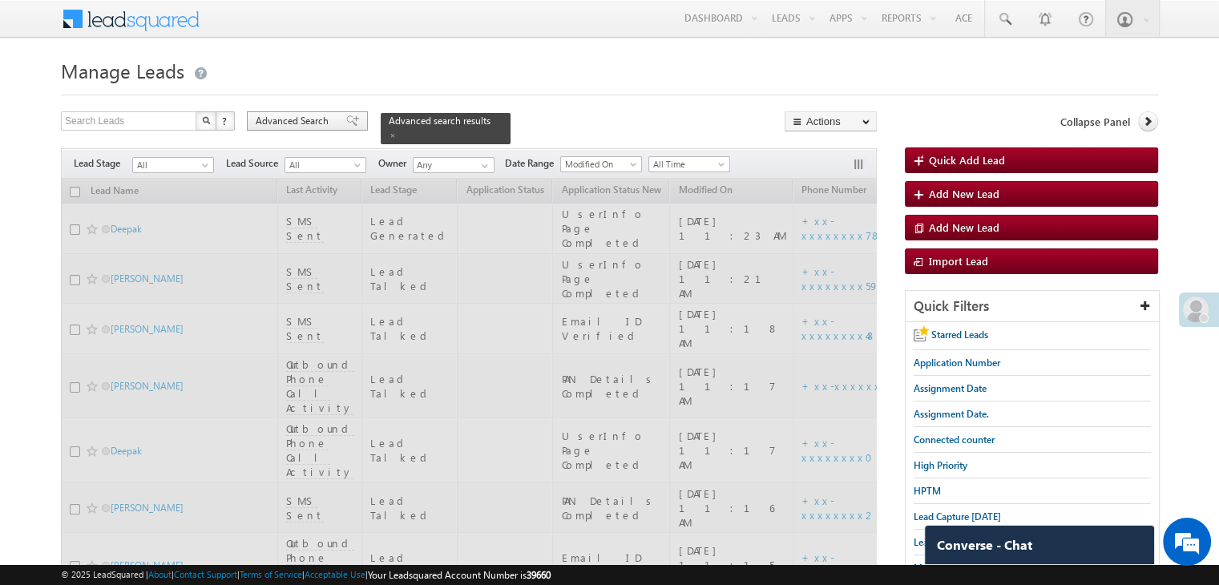
click at [346, 123] on span at bounding box center [352, 120] width 13 height 11
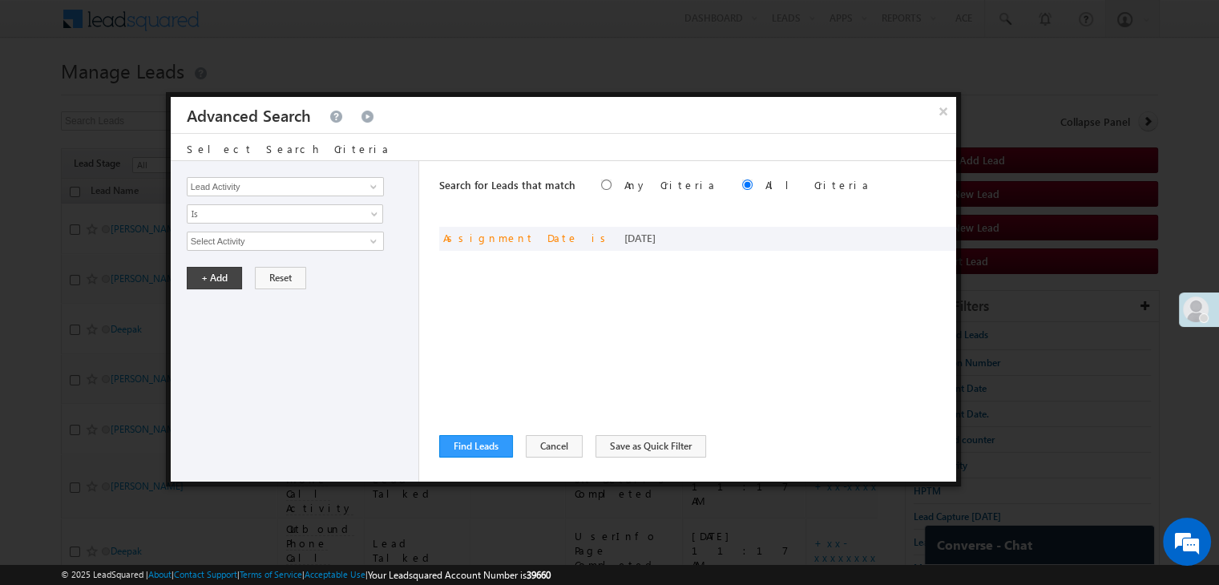
click at [346, 125] on div "× Advanced Search" at bounding box center [564, 115] width 786 height 36
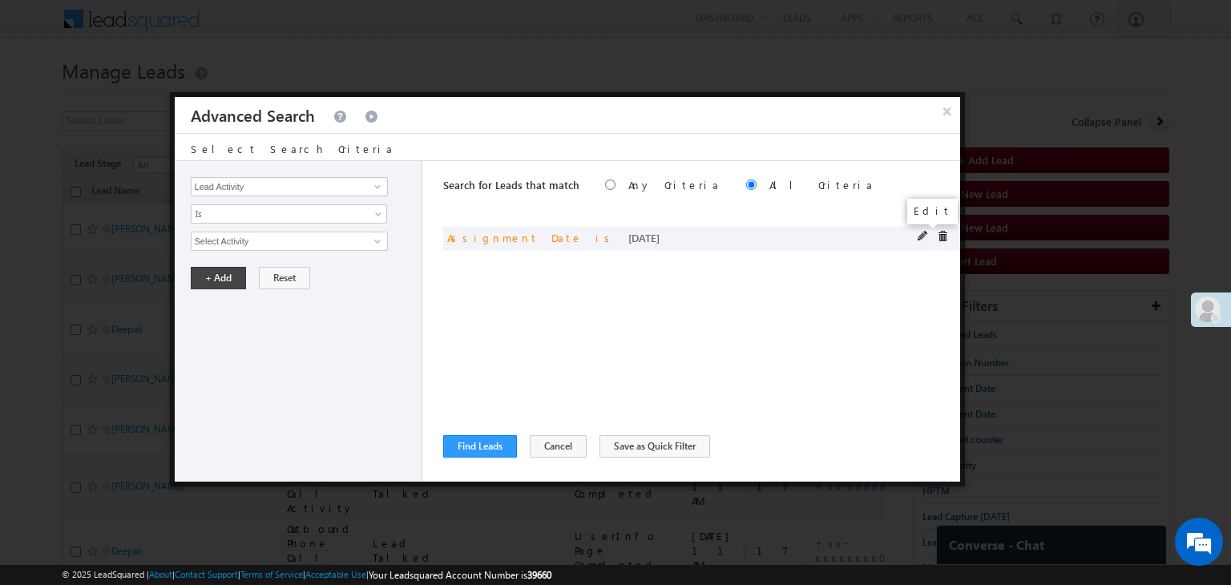
click at [923, 236] on span at bounding box center [923, 236] width 11 height 11
click at [352, 244] on span "[DATE]" at bounding box center [279, 241] width 174 height 14
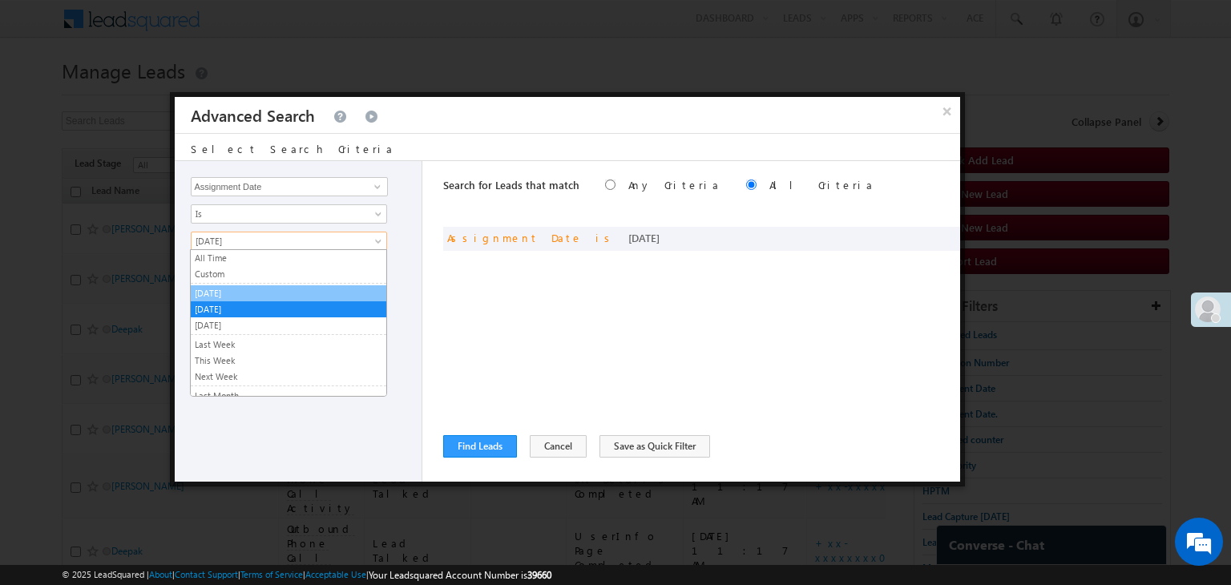
click at [315, 289] on link "[DATE]" at bounding box center [289, 293] width 196 height 14
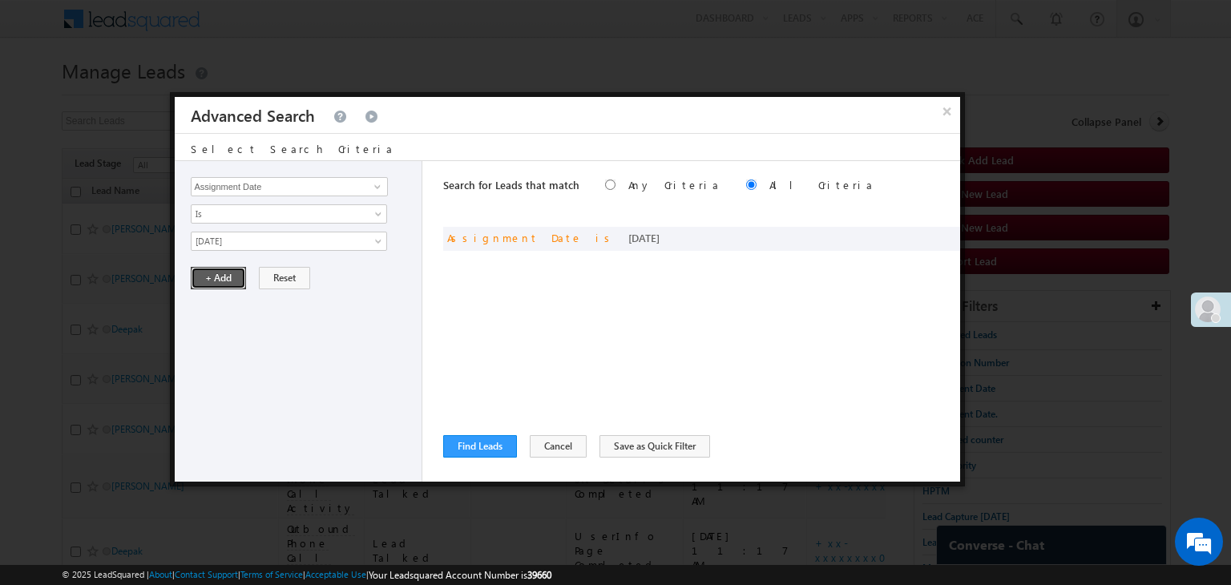
click at [224, 281] on button "+ Add" at bounding box center [218, 278] width 55 height 22
click at [441, 434] on div "Lead Activity Task Sales Group Prospect Id WA Last Message Timestamp 4th Day Di…" at bounding box center [568, 321] width 786 height 321
click at [456, 448] on button "Find Leads" at bounding box center [480, 446] width 74 height 22
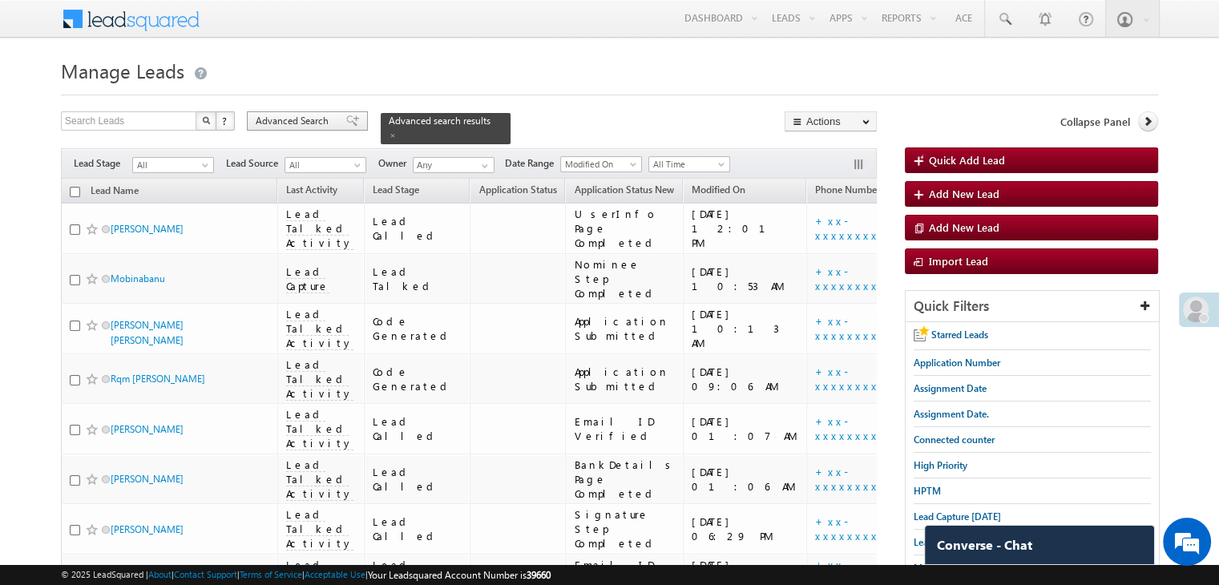
click at [317, 121] on span "Advanced Search" at bounding box center [295, 121] width 78 height 14
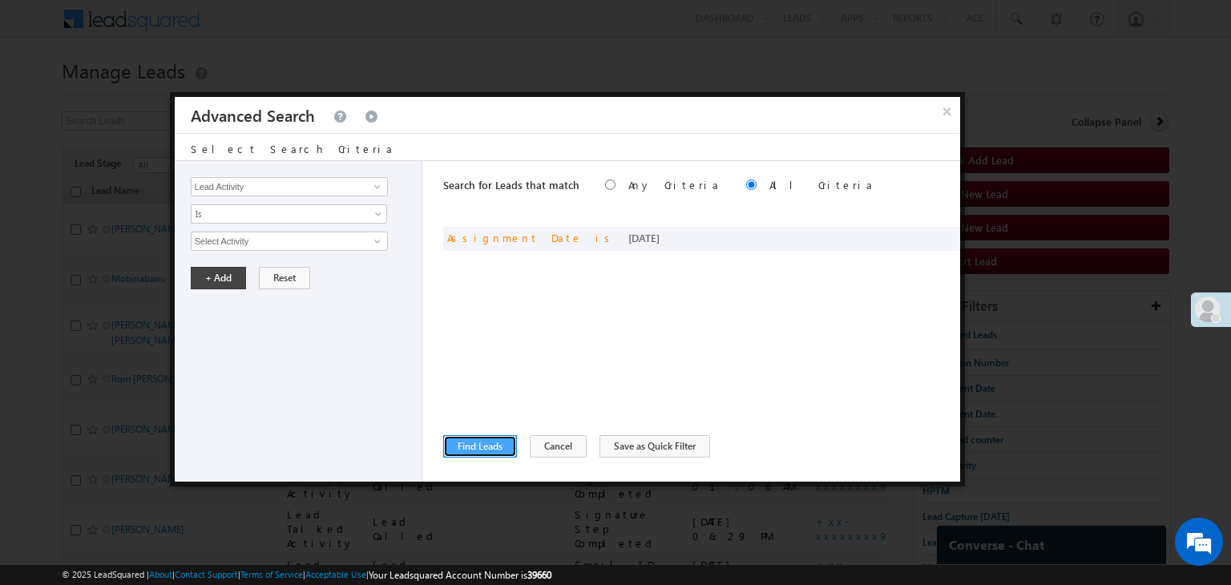
click at [498, 451] on button "Find Leads" at bounding box center [480, 446] width 74 height 22
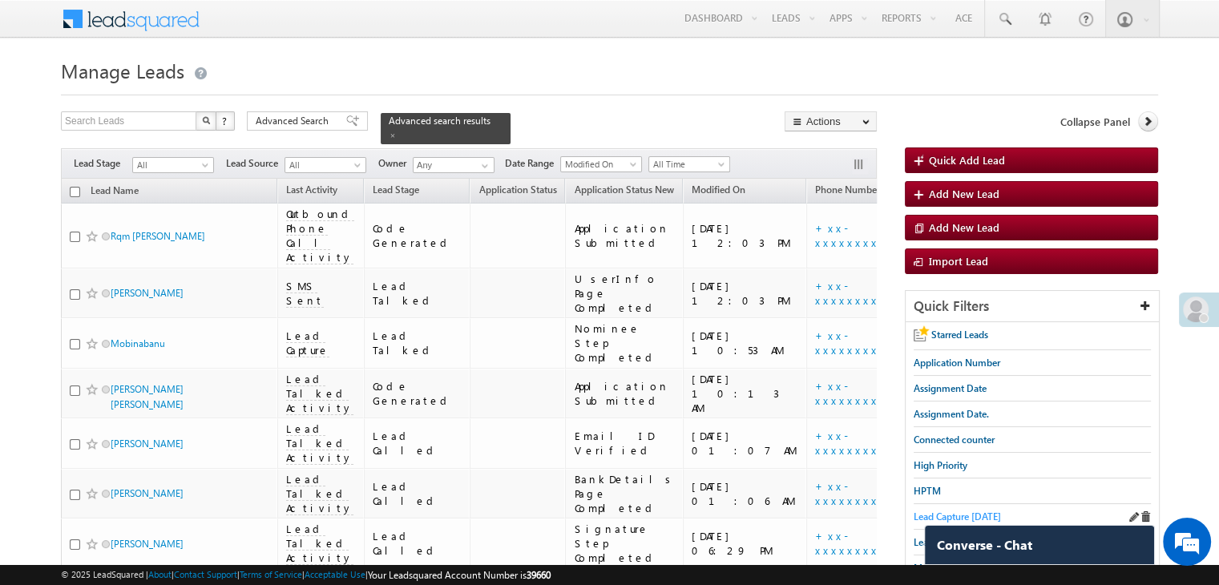
click at [965, 513] on span "Lead Capture [DATE]" at bounding box center [957, 517] width 87 height 12
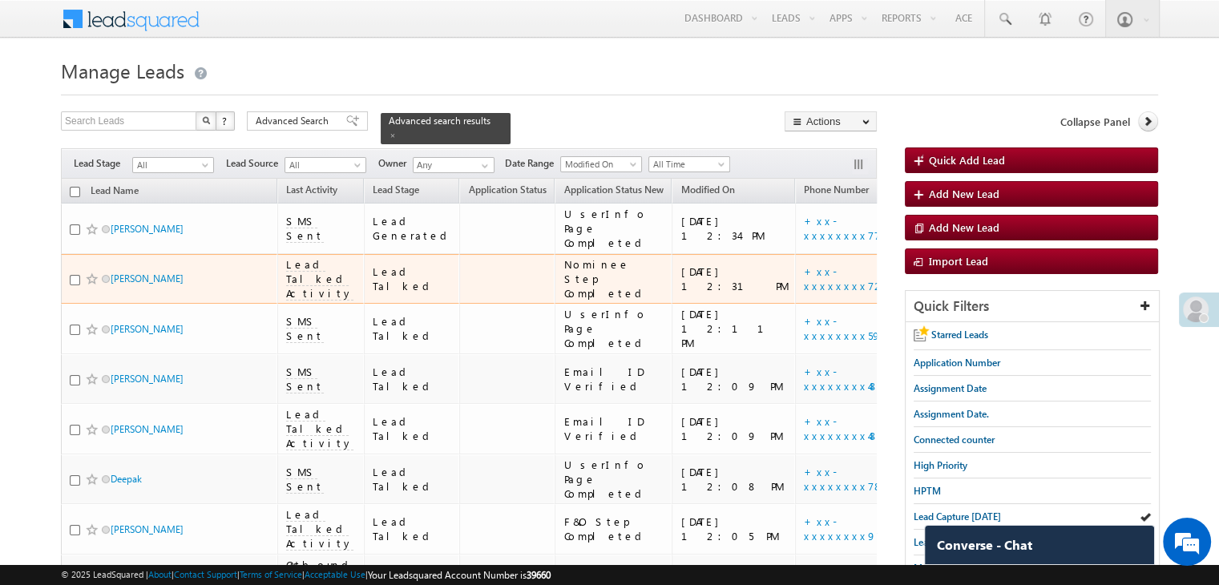
scroll to position [160, 0]
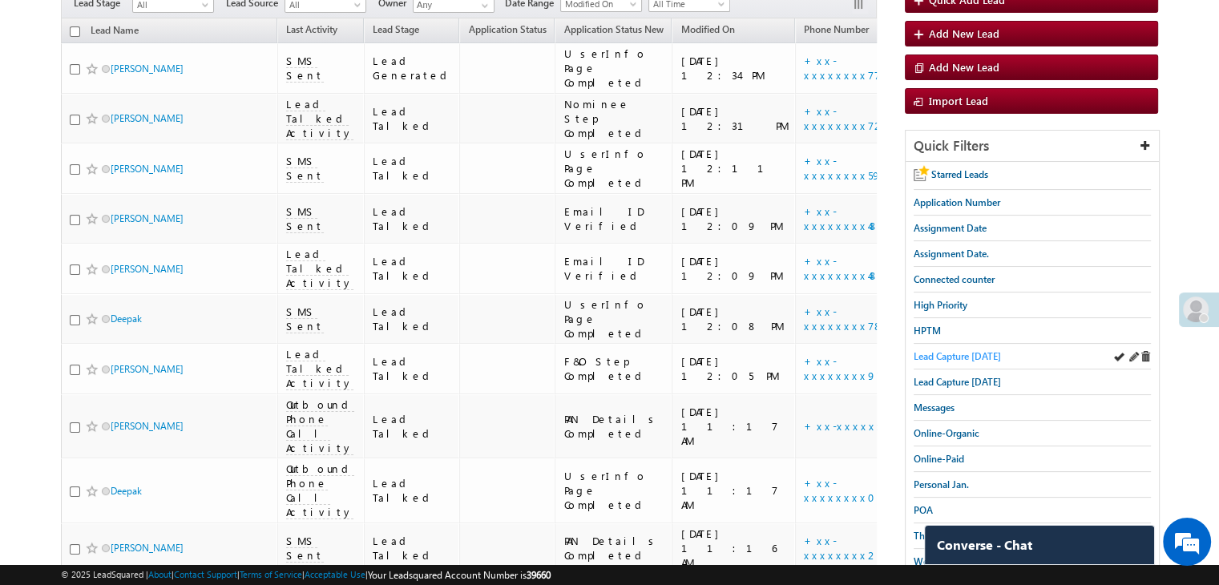
click at [934, 351] on span "Lead Capture [DATE]" at bounding box center [957, 356] width 87 height 12
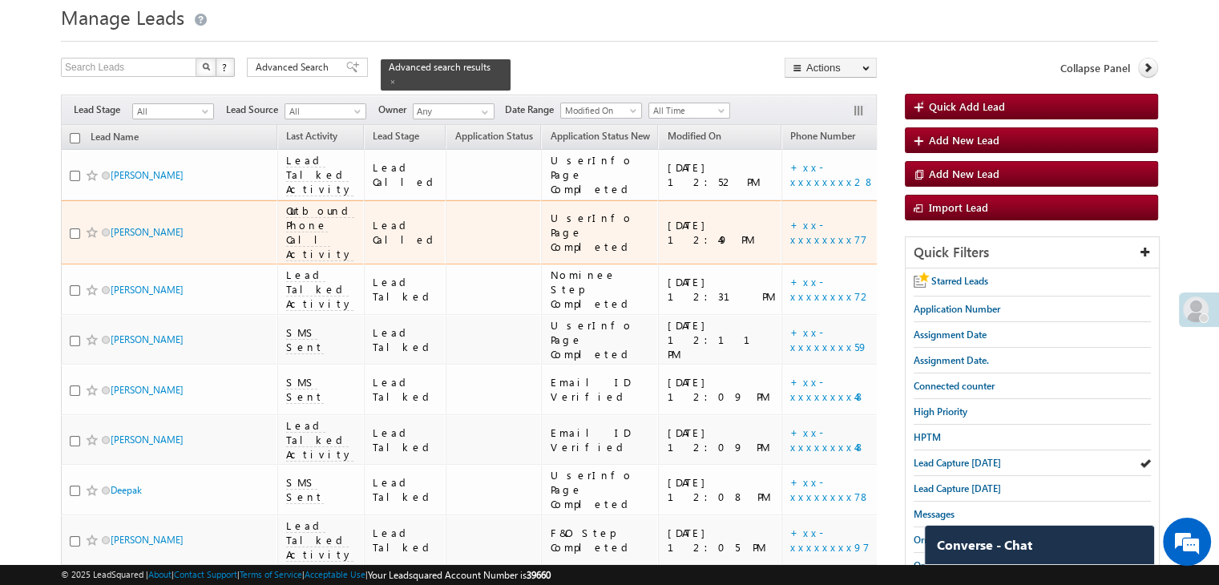
scroll to position [80, 0]
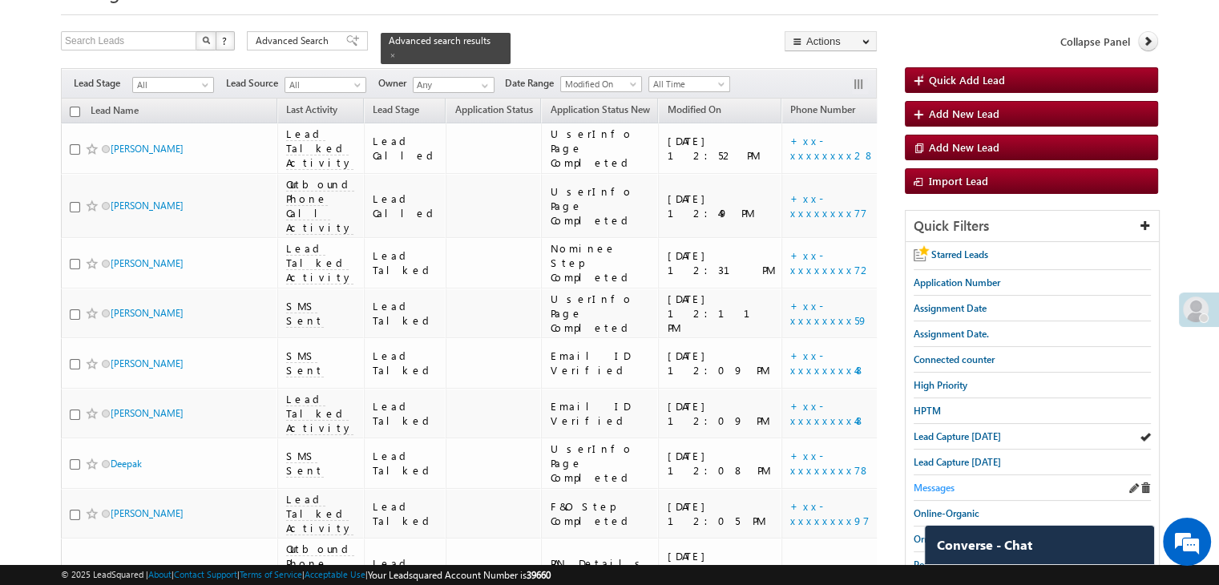
click at [940, 485] on span "Messages" at bounding box center [934, 488] width 41 height 12
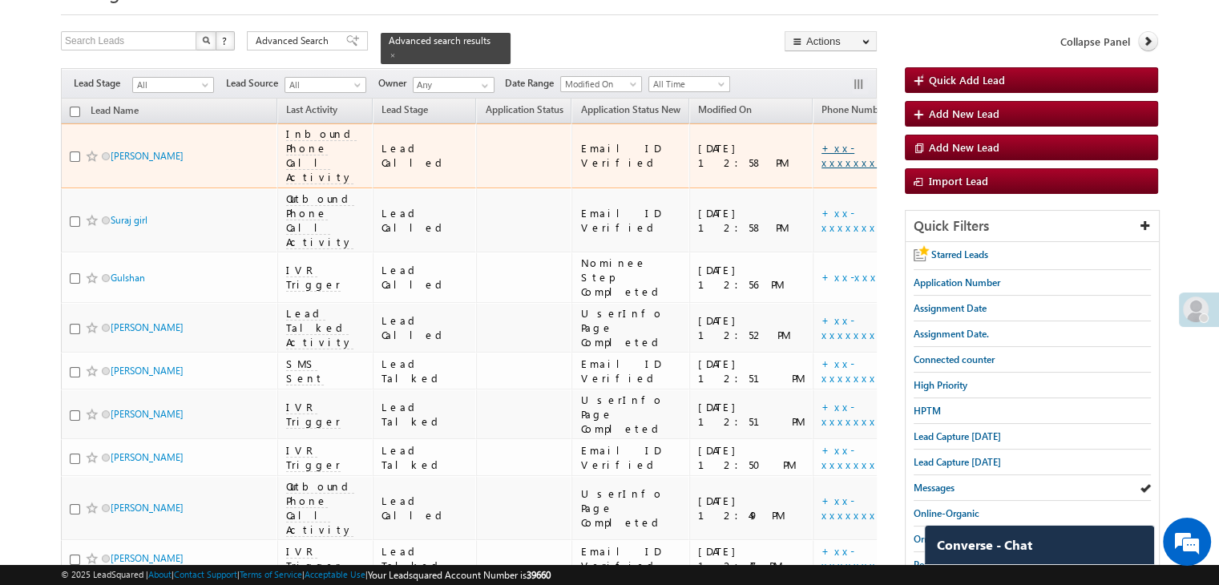
click at [822, 163] on link "+xx-xxxxxxxx78" at bounding box center [862, 155] width 80 height 28
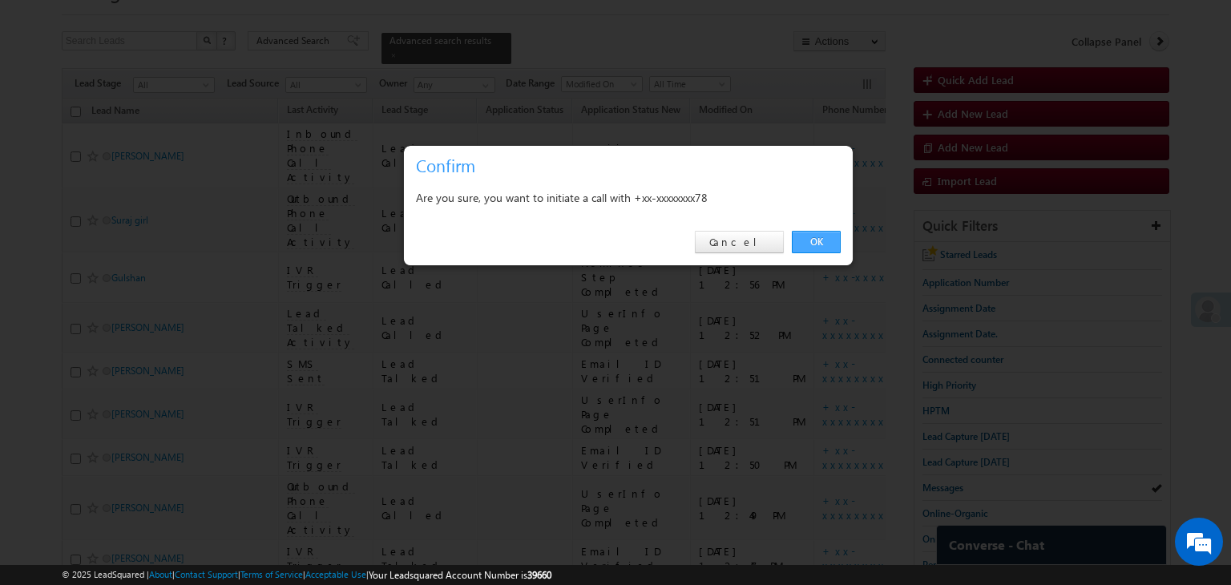
click at [829, 243] on link "OK" at bounding box center [816, 242] width 49 height 22
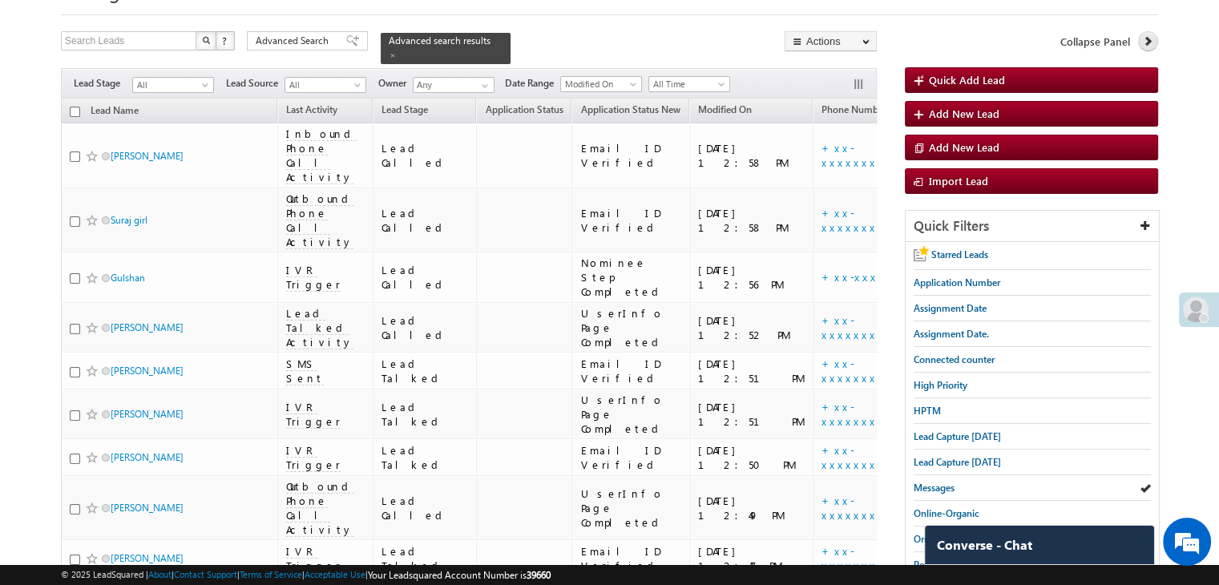
click at [1148, 46] on icon at bounding box center [1147, 40] width 11 height 11
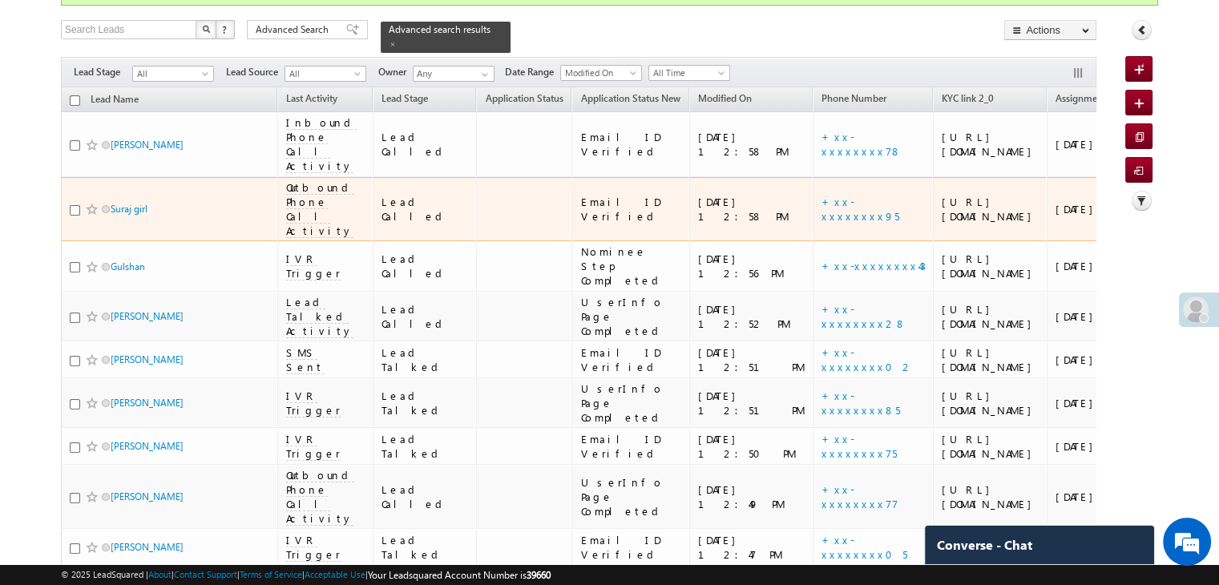
scroll to position [160, 0]
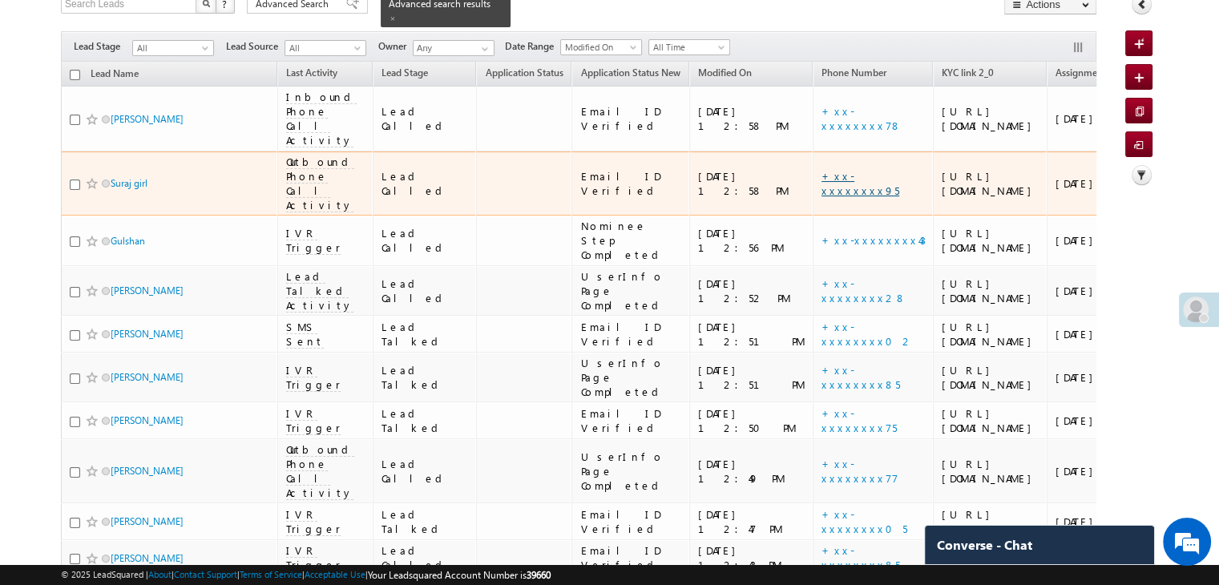
click at [822, 197] on link "+xx-xxxxxxxx95" at bounding box center [861, 183] width 78 height 28
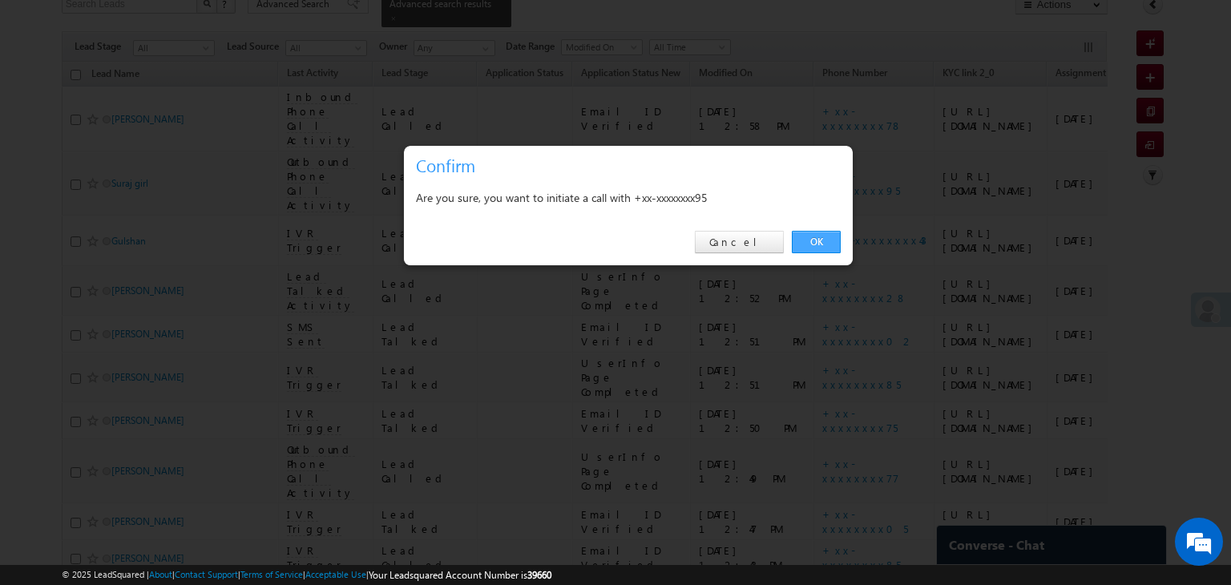
click at [808, 238] on link "OK" at bounding box center [816, 242] width 49 height 22
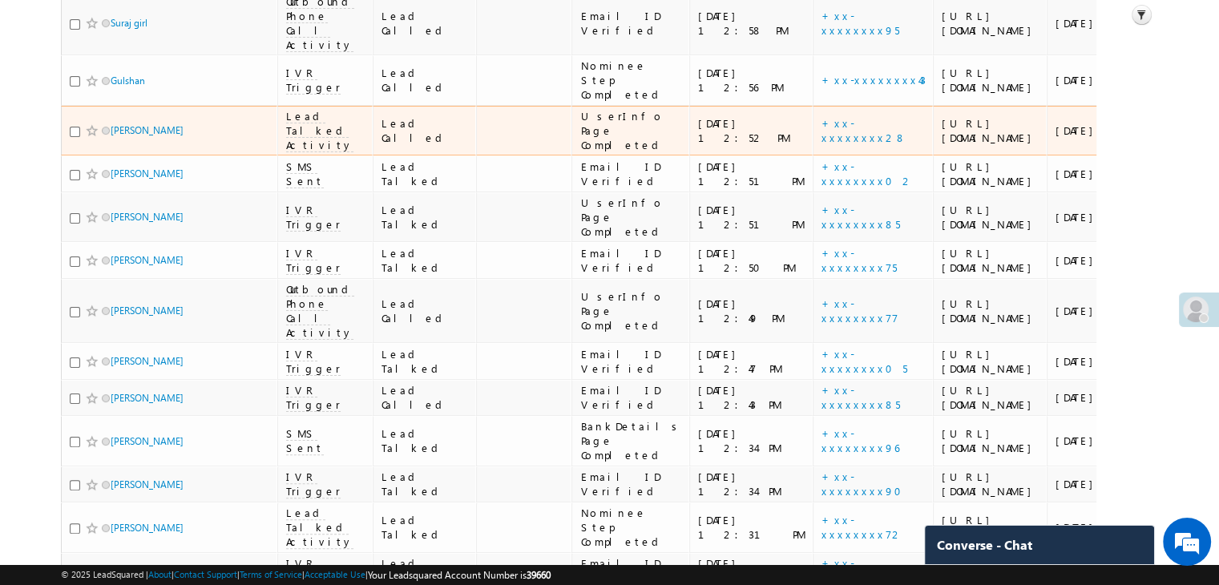
scroll to position [401, 0]
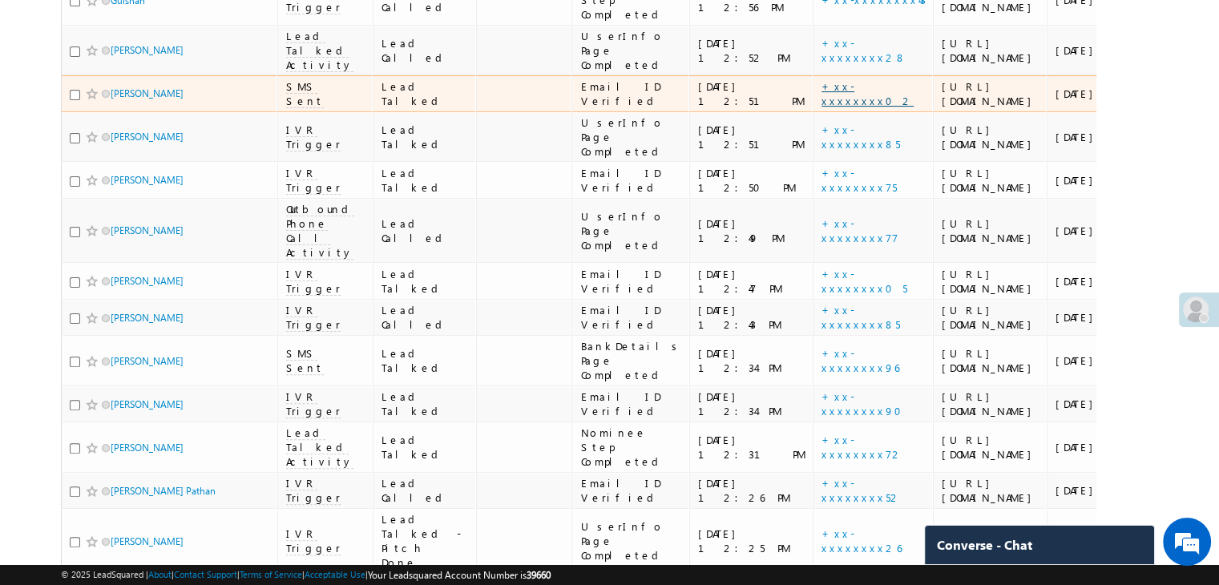
click at [822, 107] on link "+xx-xxxxxxxx02" at bounding box center [868, 93] width 92 height 28
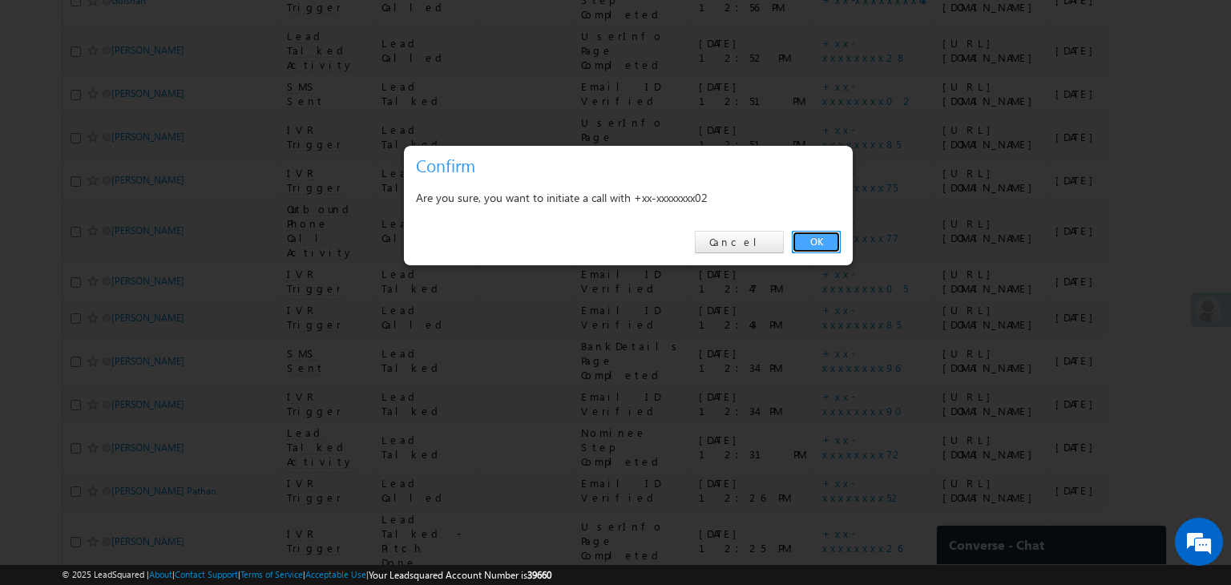
click at [802, 249] on link "OK" at bounding box center [816, 242] width 49 height 22
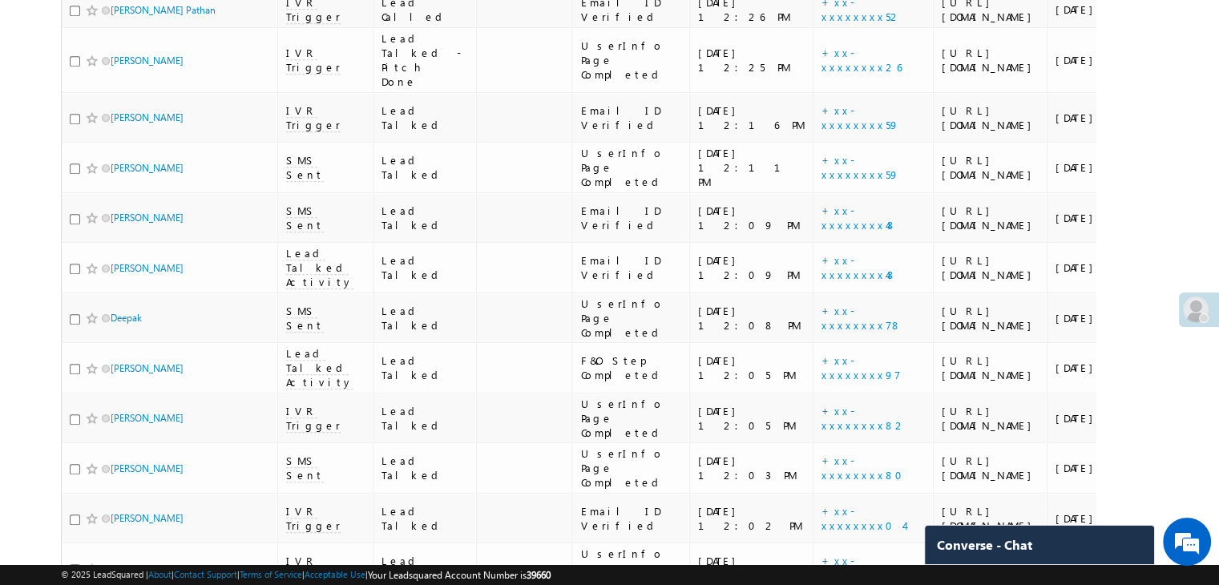
scroll to position [962, 0]
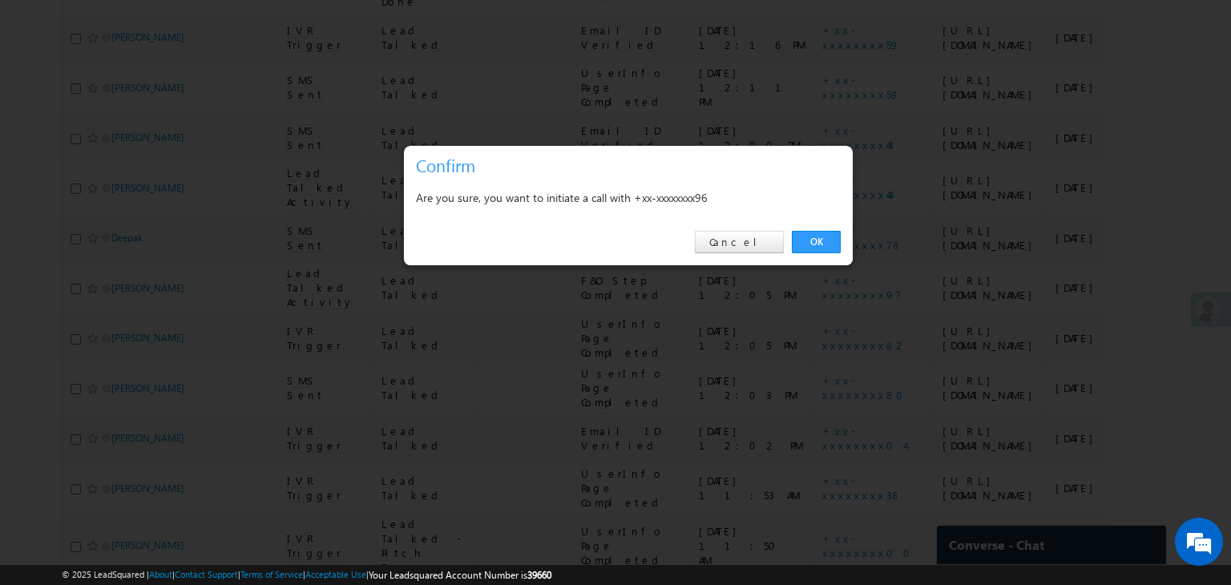
click at [805, 231] on link "OK" at bounding box center [816, 242] width 49 height 22
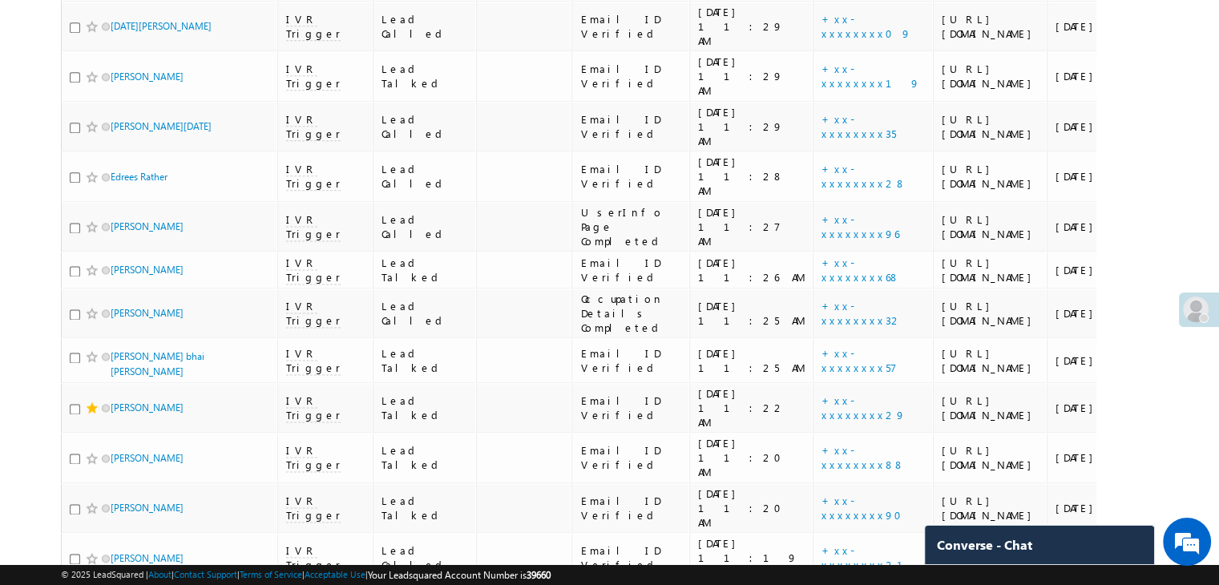
scroll to position [2084, 0]
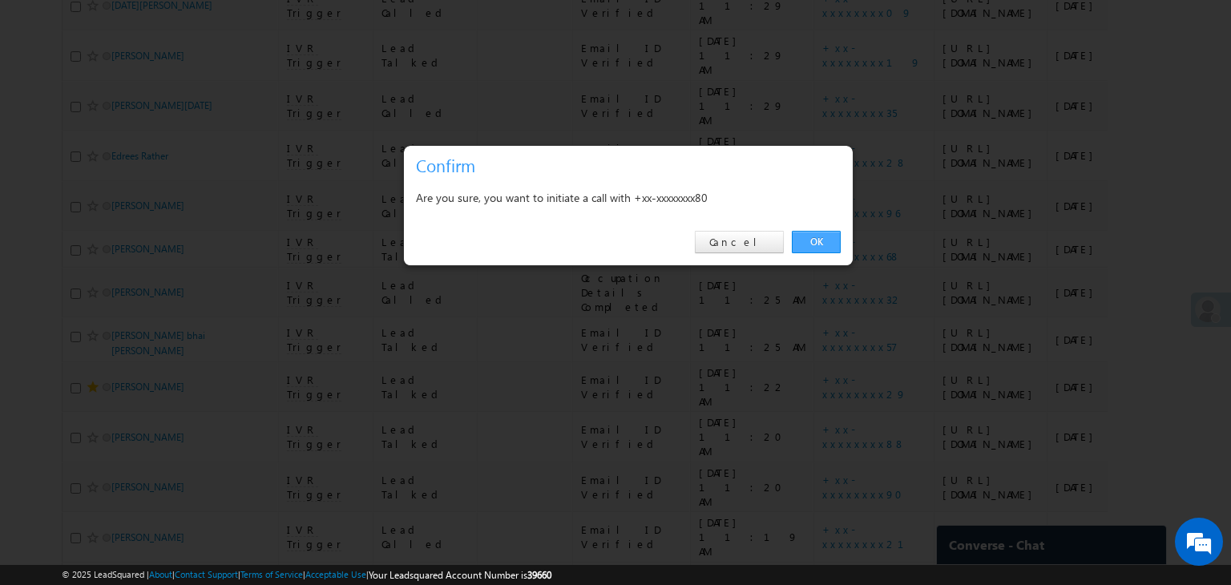
click at [818, 240] on link "OK" at bounding box center [816, 242] width 49 height 22
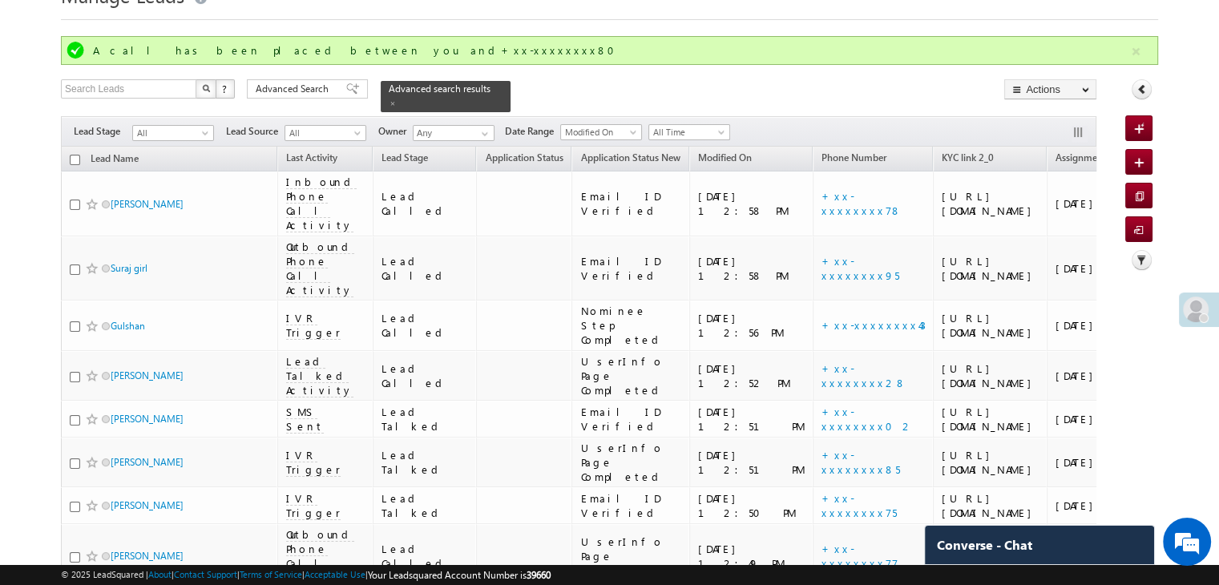
scroll to position [0, 0]
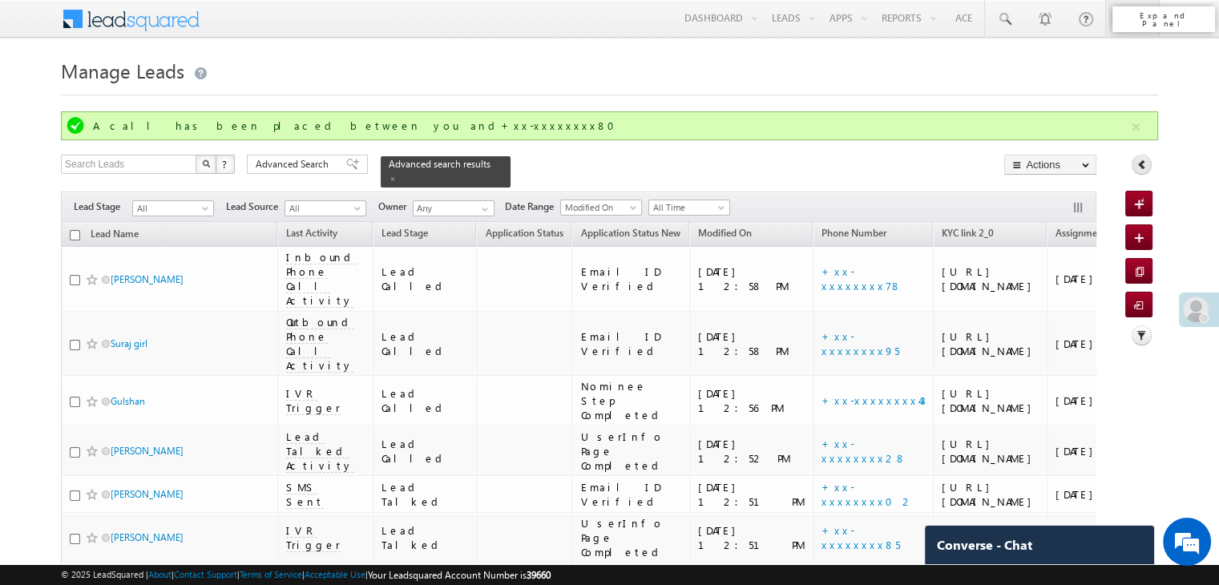
click at [1137, 164] on icon at bounding box center [1142, 164] width 11 height 11
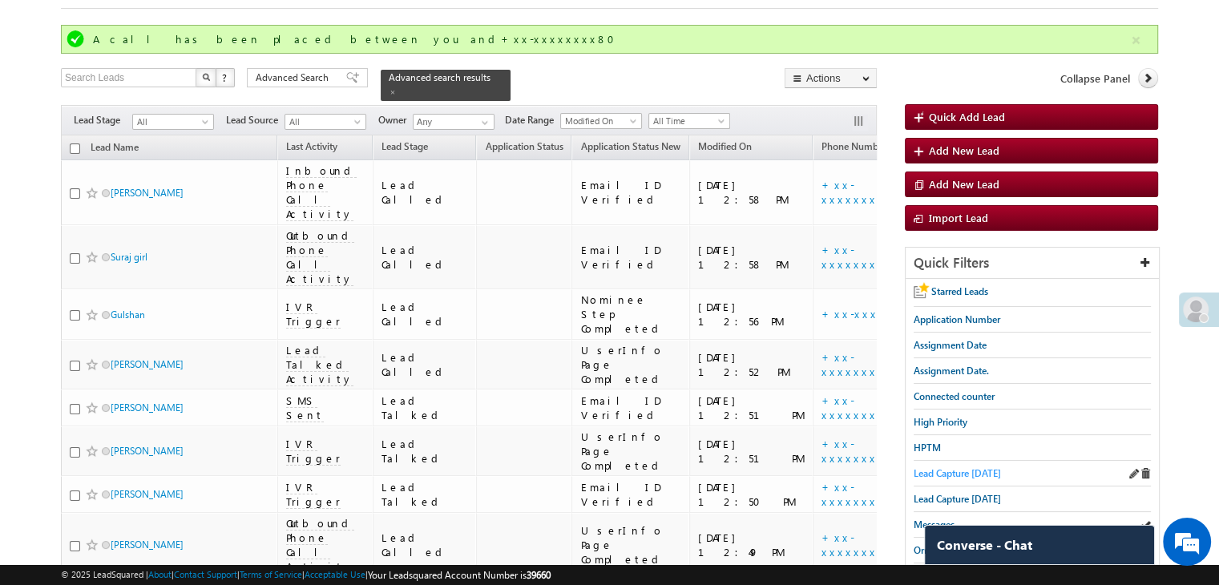
scroll to position [160, 0]
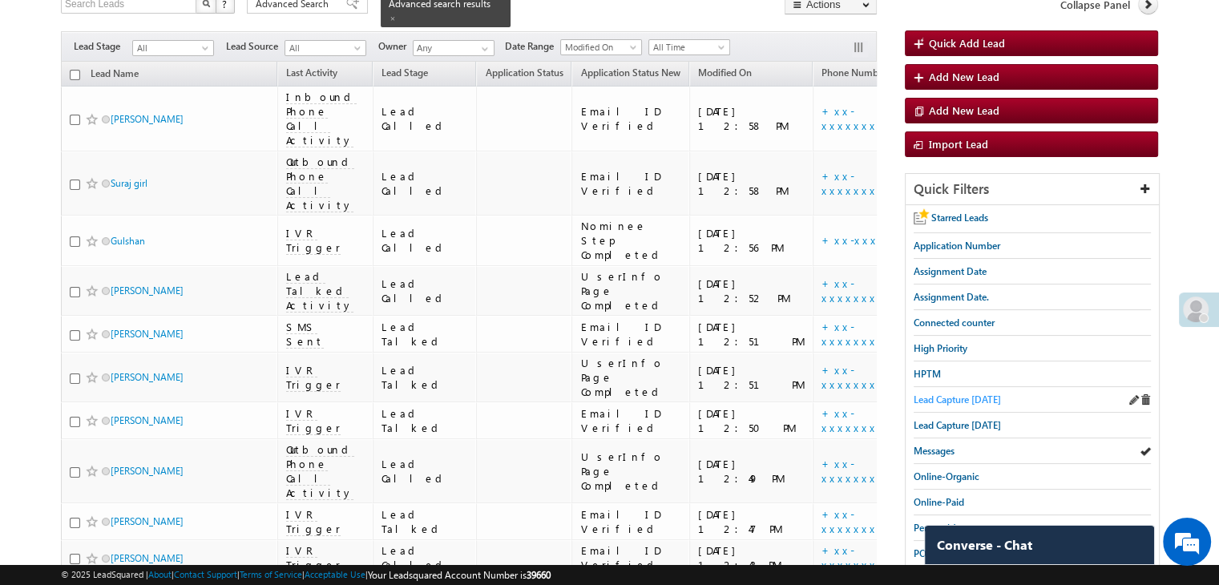
click at [964, 397] on span "Lead Capture [DATE]" at bounding box center [957, 400] width 87 height 12
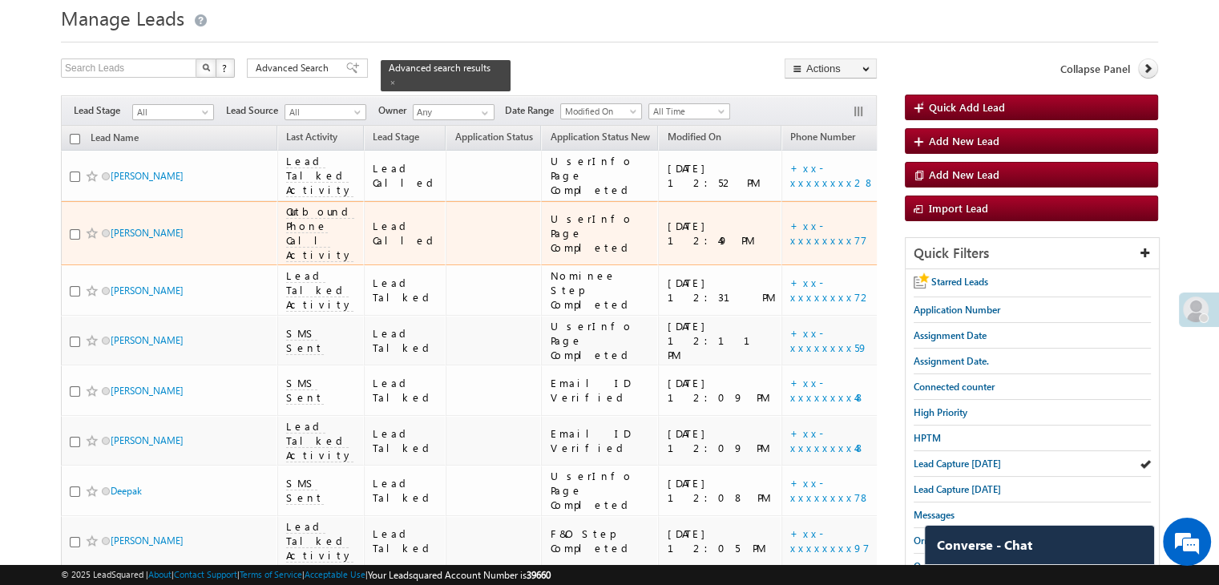
scroll to position [80, 0]
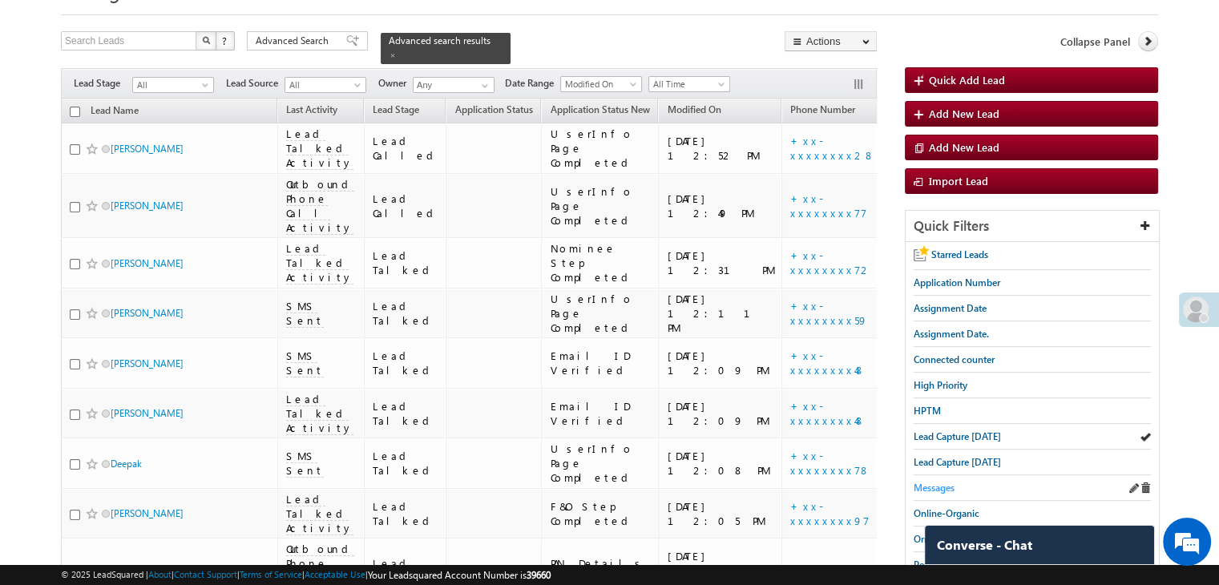
click at [930, 482] on span "Messages" at bounding box center [934, 488] width 41 height 12
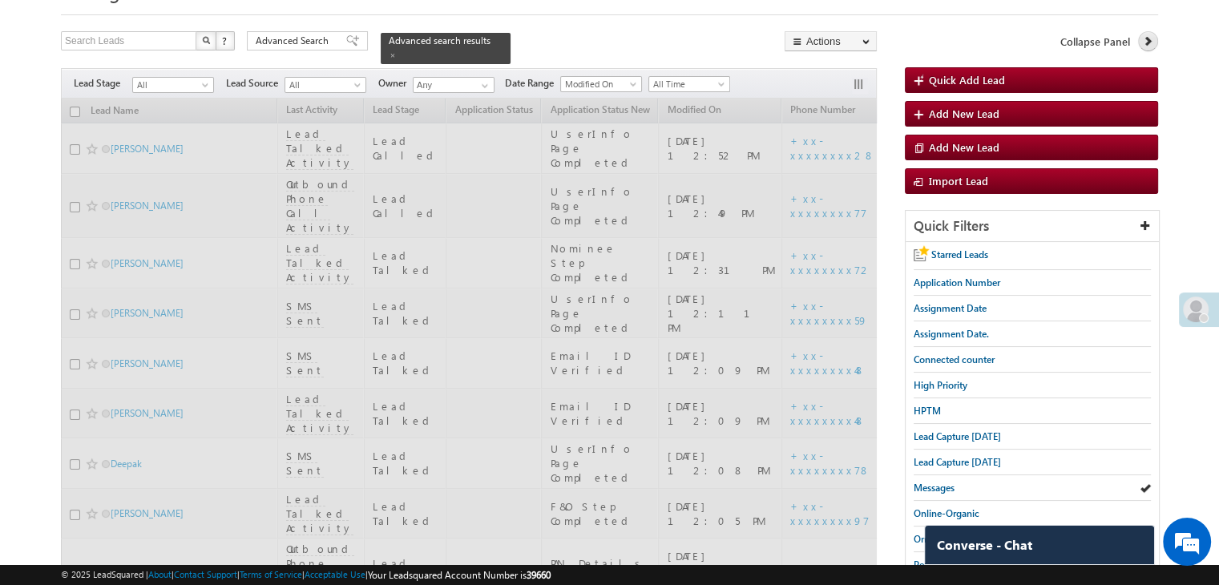
click at [1146, 44] on icon at bounding box center [1147, 40] width 11 height 11
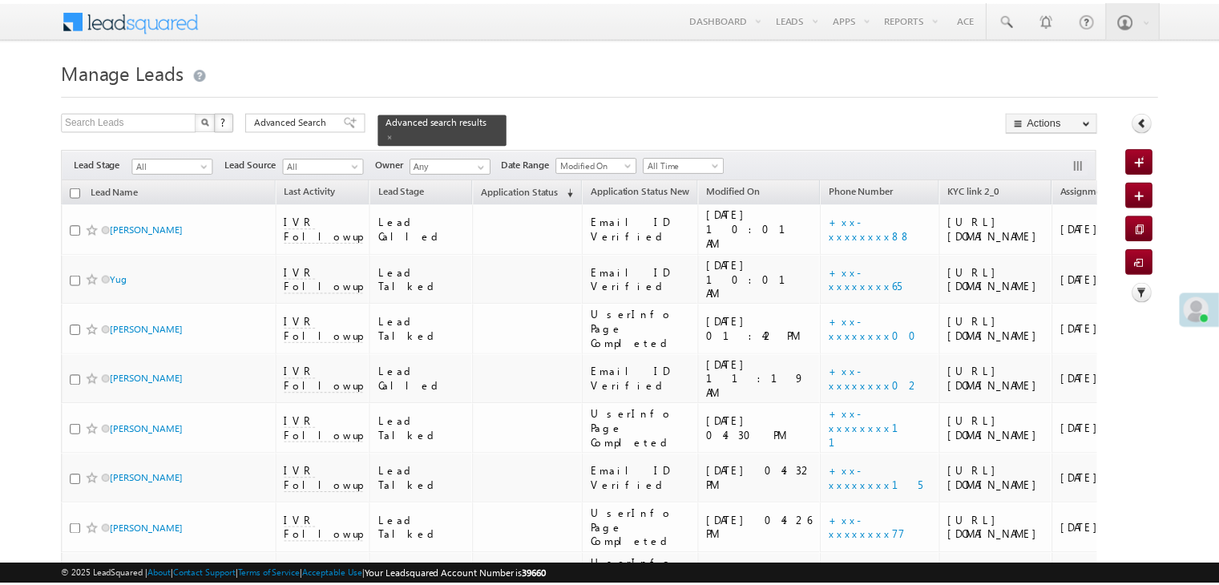
scroll to position [80, 0]
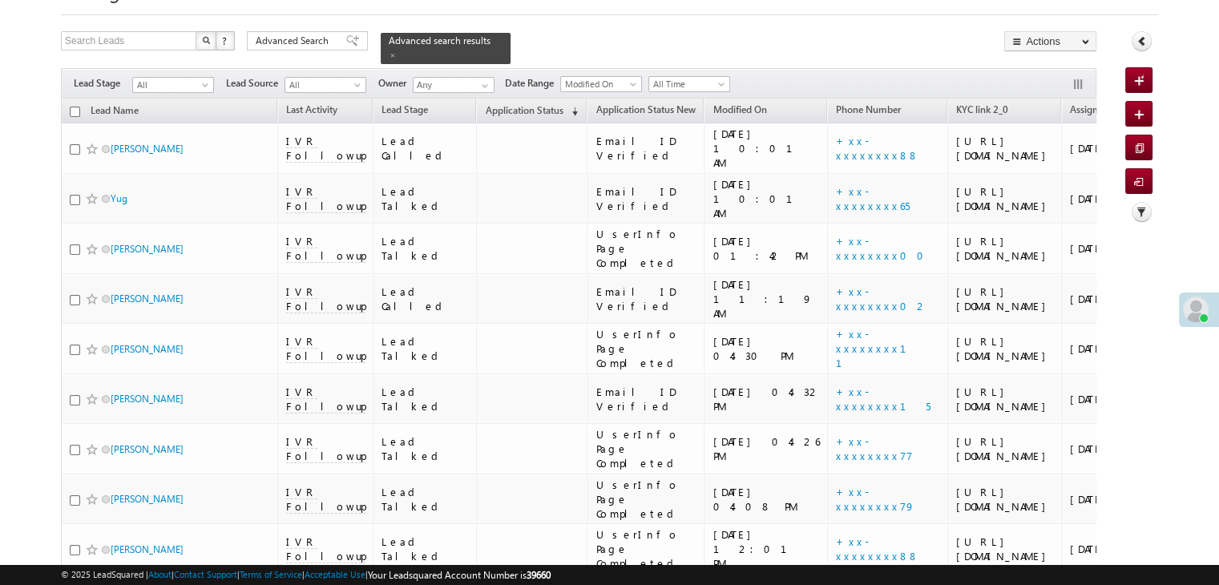
drag, startPoint x: 465, startPoint y: 100, endPoint x: 593, endPoint y: 1, distance: 162.3
click at [485, 104] on span "Application Status" at bounding box center [524, 110] width 78 height 12
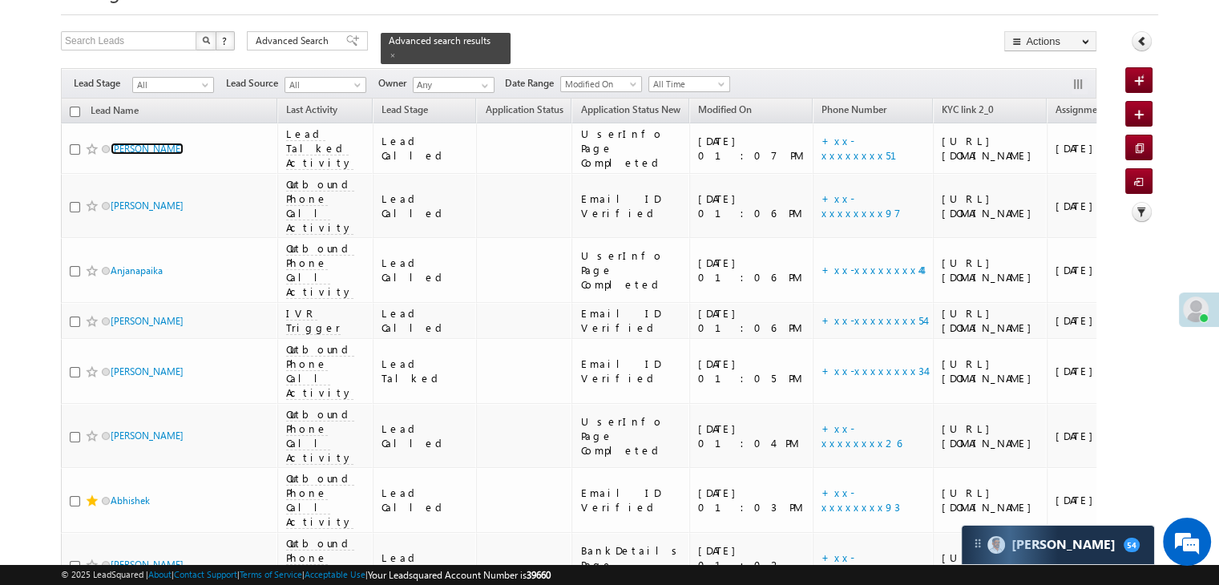
scroll to position [0, 0]
click at [1145, 49] on link at bounding box center [1142, 41] width 20 height 20
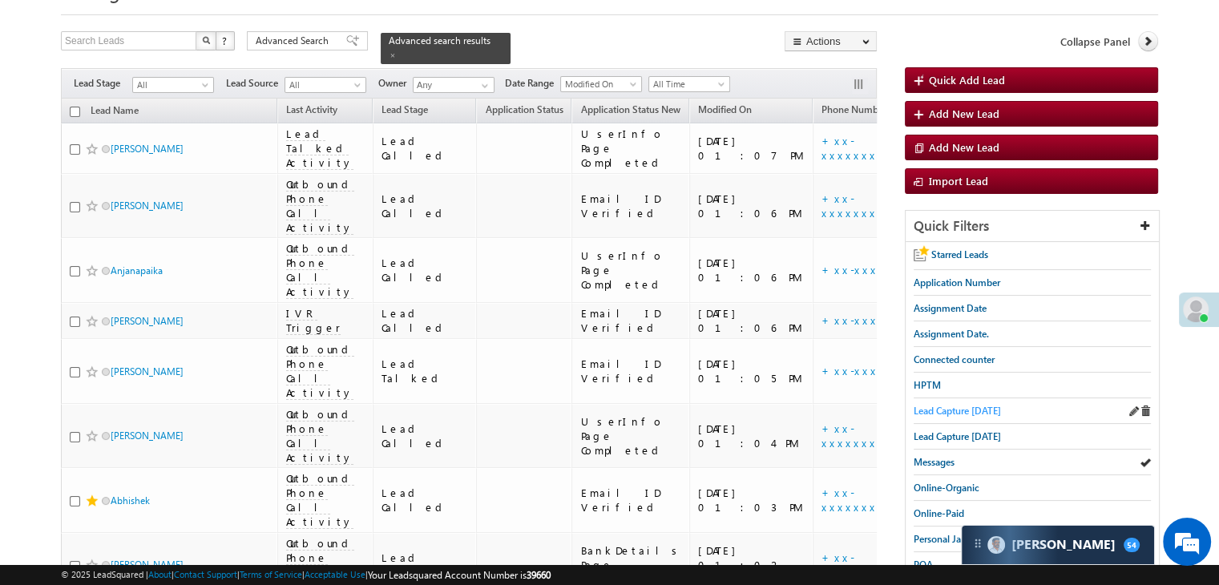
click at [966, 408] on span "Lead Capture [DATE]" at bounding box center [957, 411] width 87 height 12
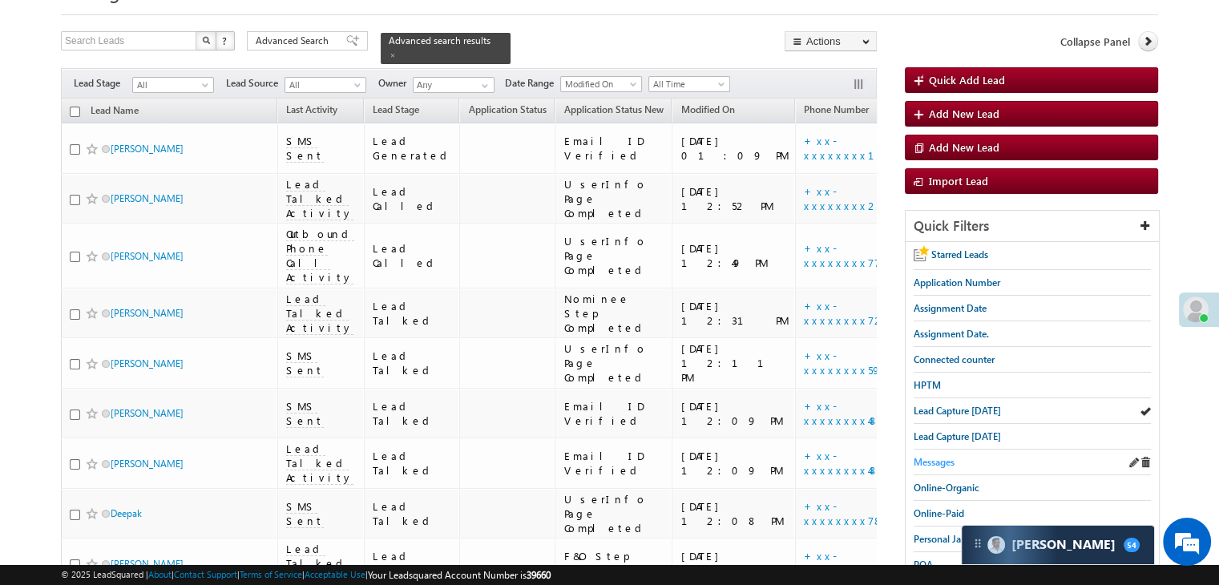
click at [934, 461] on span "Messages" at bounding box center [934, 462] width 41 height 12
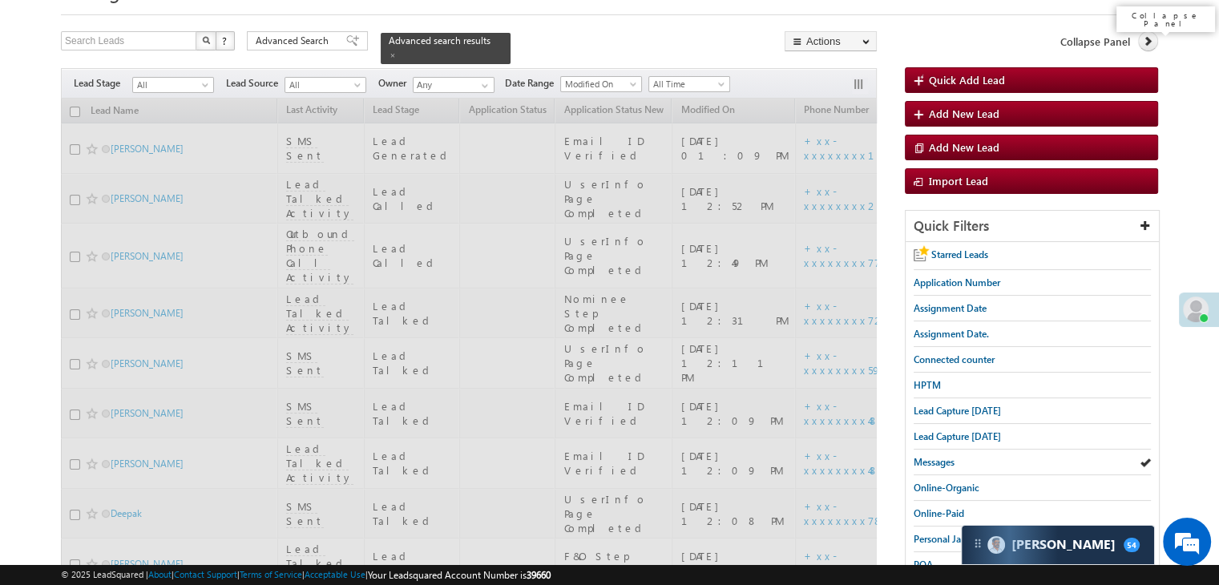
click at [1149, 38] on icon at bounding box center [1147, 40] width 11 height 11
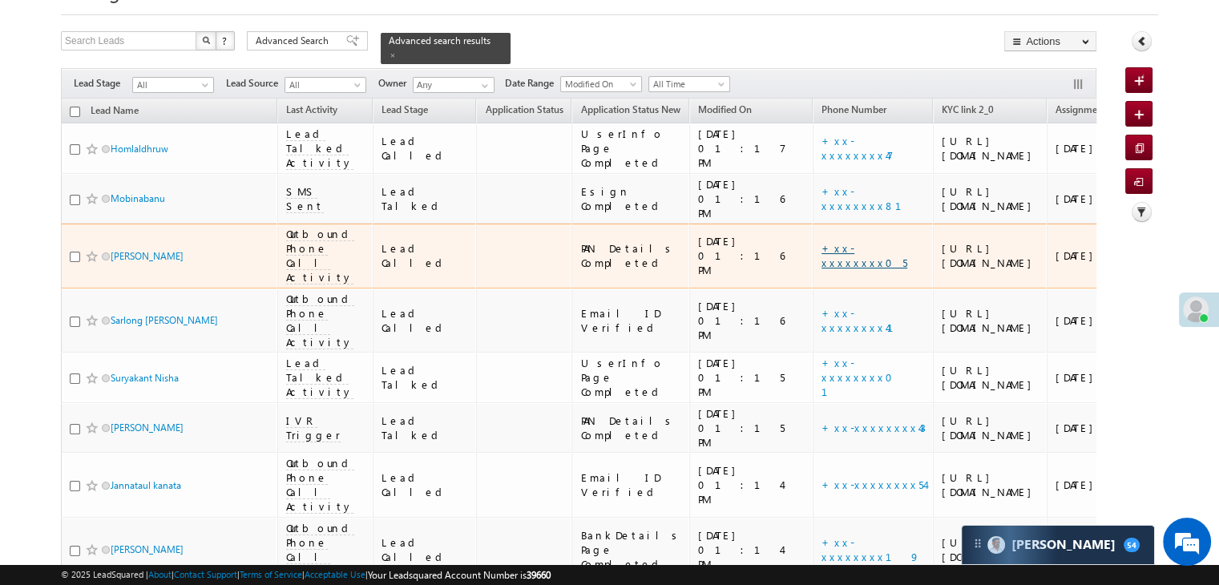
click at [822, 269] on link "+xx-xxxxxxxx05" at bounding box center [865, 255] width 86 height 28
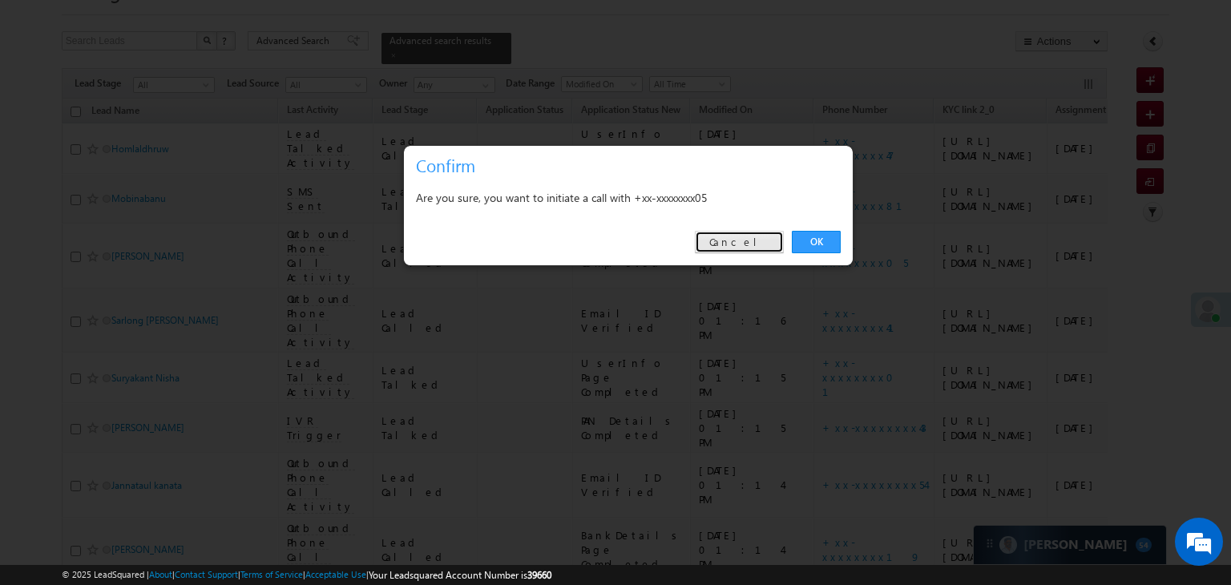
click at [750, 242] on link "Cancel" at bounding box center [739, 242] width 89 height 22
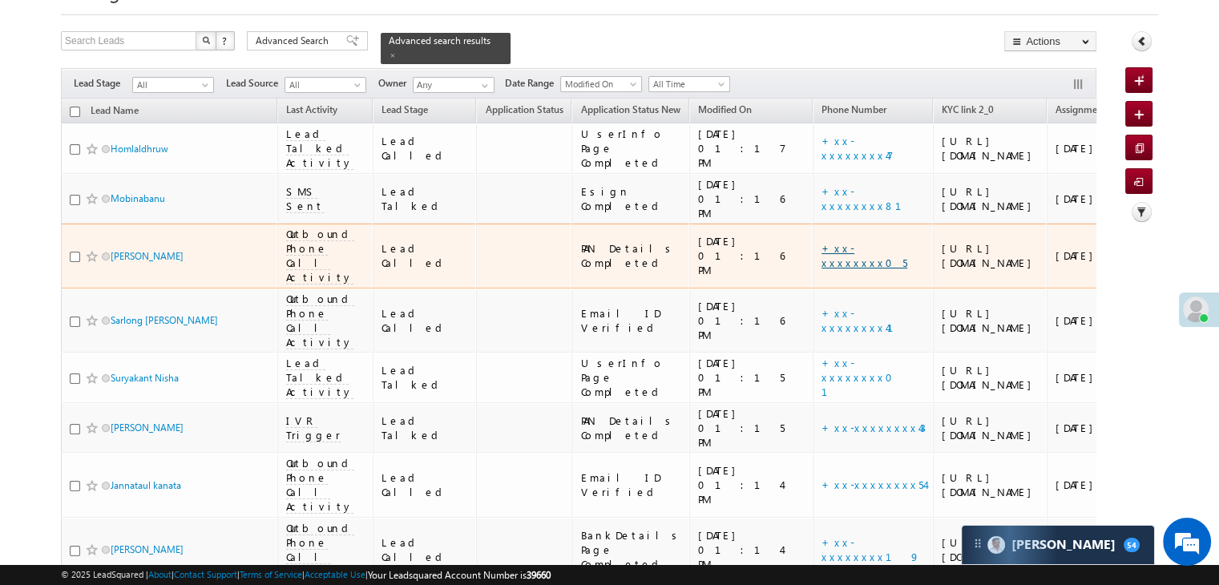
click at [822, 269] on link "+xx-xxxxxxxx05" at bounding box center [865, 255] width 86 height 28
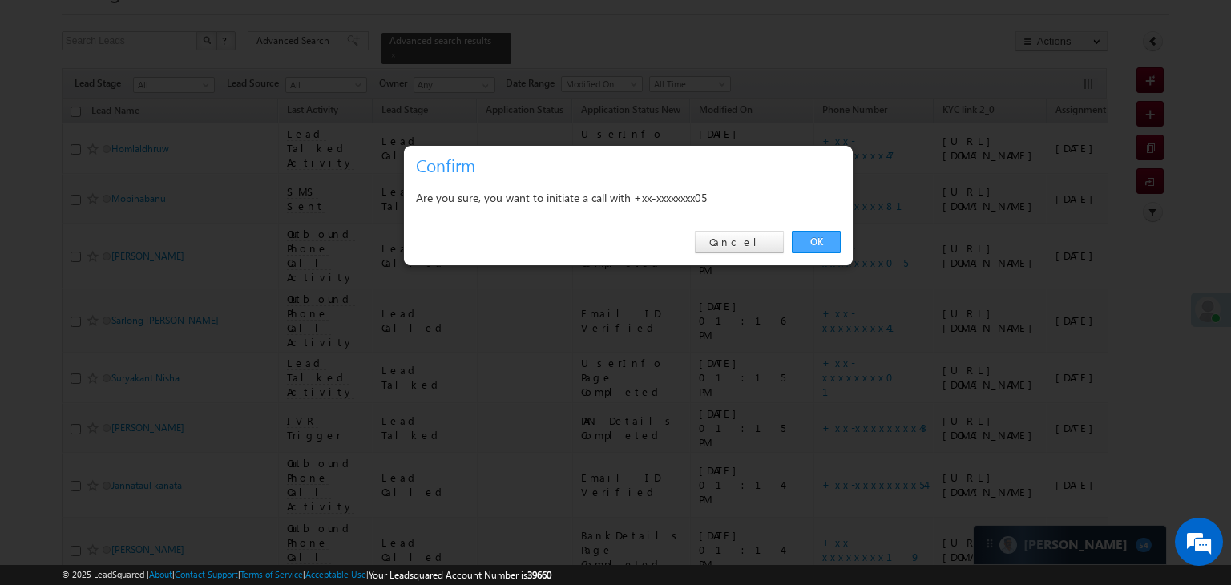
click at [821, 236] on link "OK" at bounding box center [816, 242] width 49 height 22
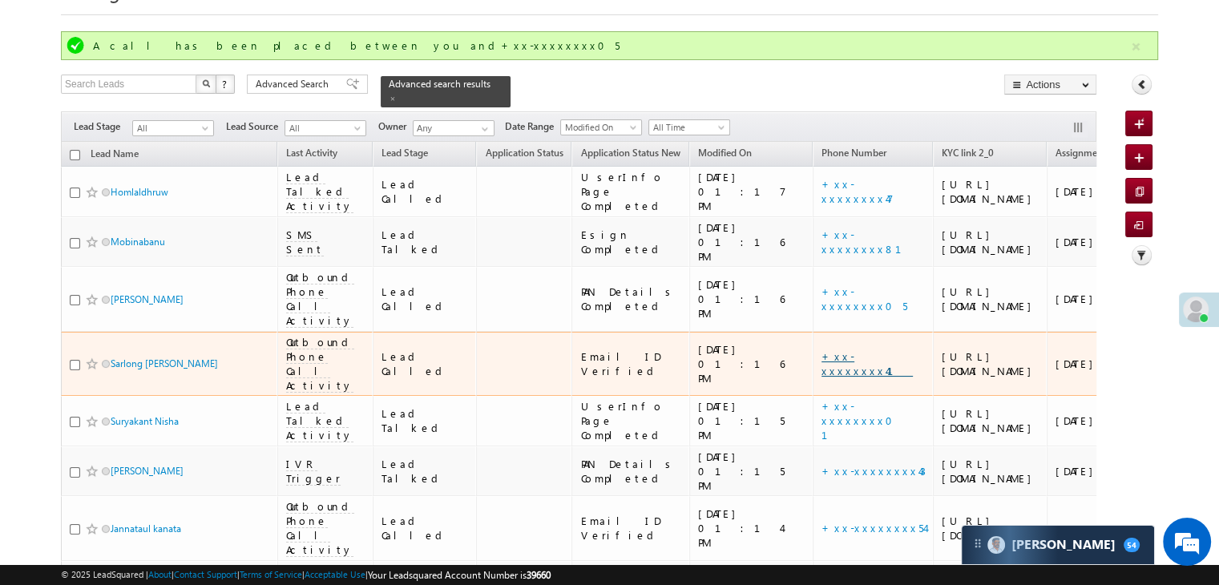
scroll to position [160, 0]
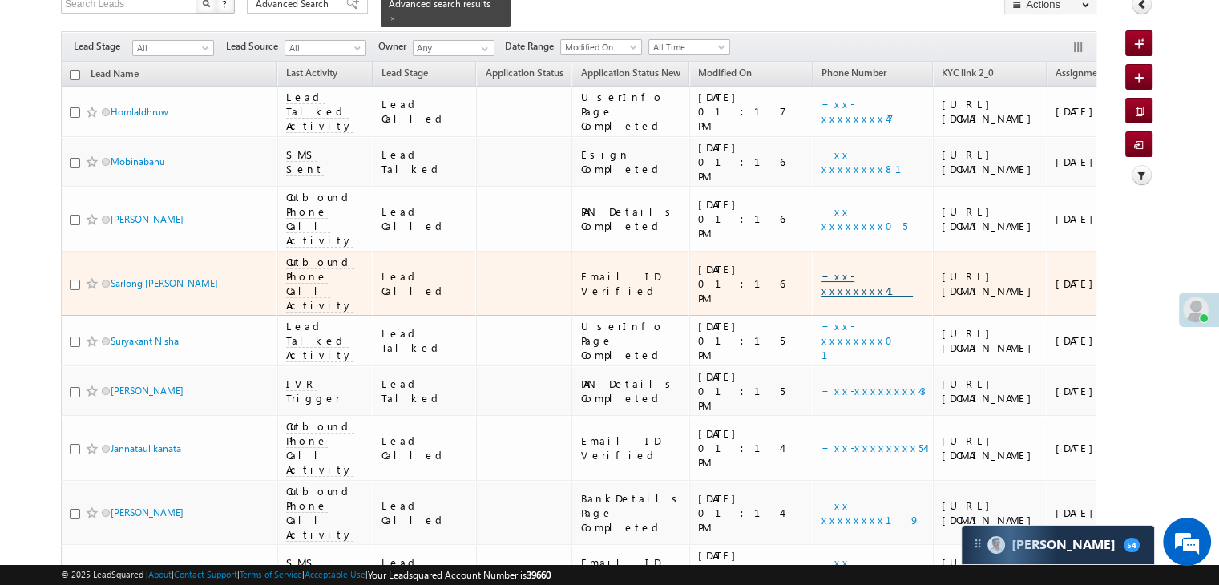
click at [822, 297] on link "+xx-xxxxxxxx41" at bounding box center [867, 283] width 91 height 28
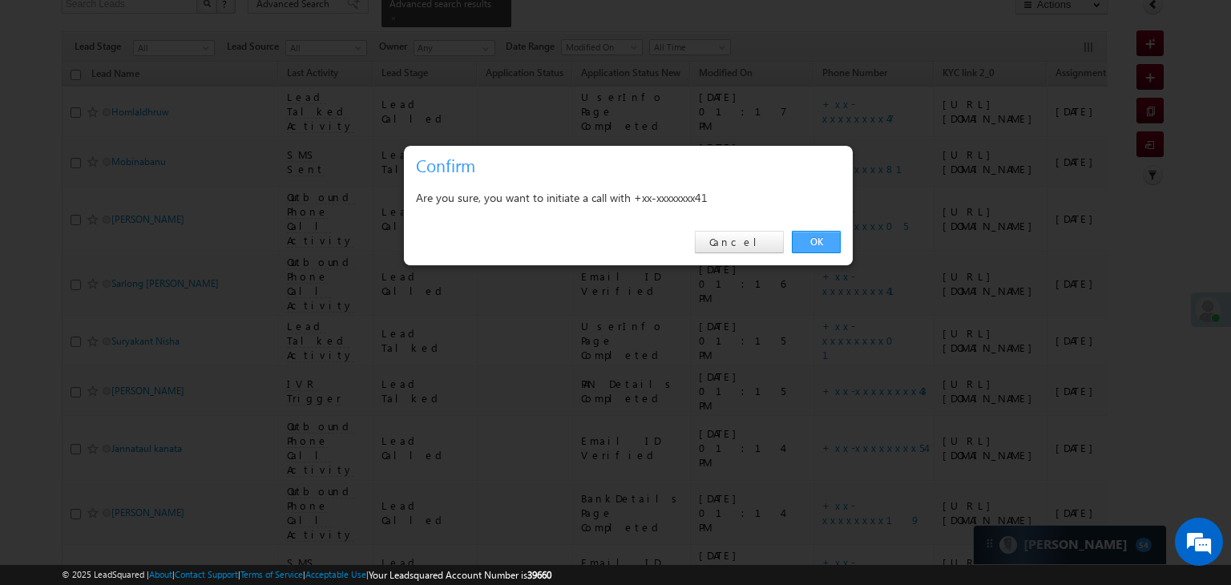
click at [813, 245] on link "OK" at bounding box center [816, 242] width 49 height 22
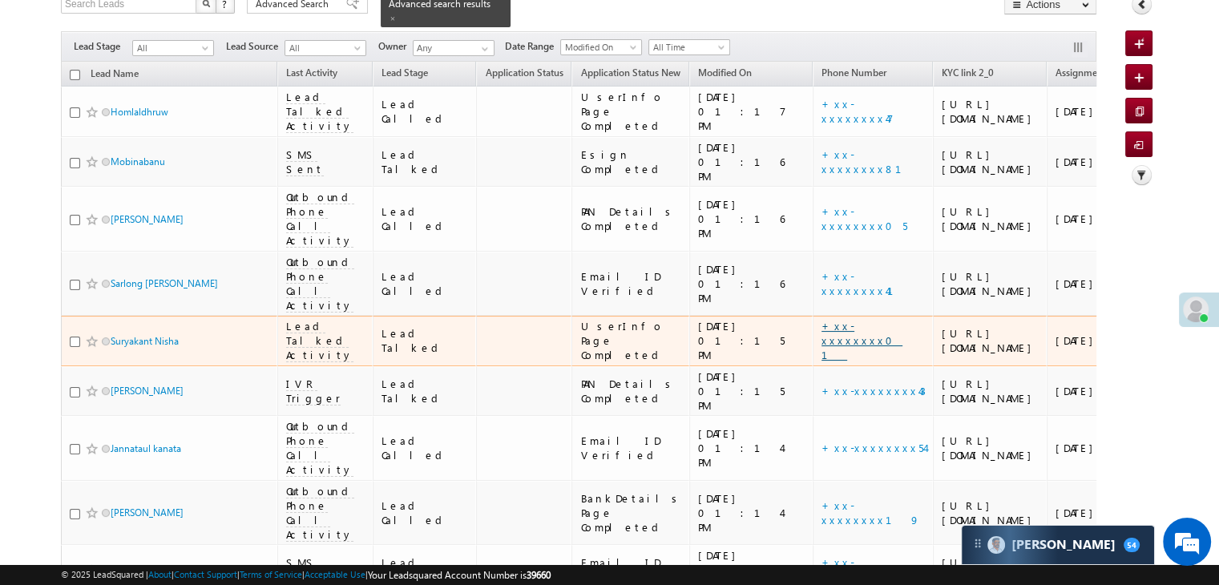
scroll to position [240, 0]
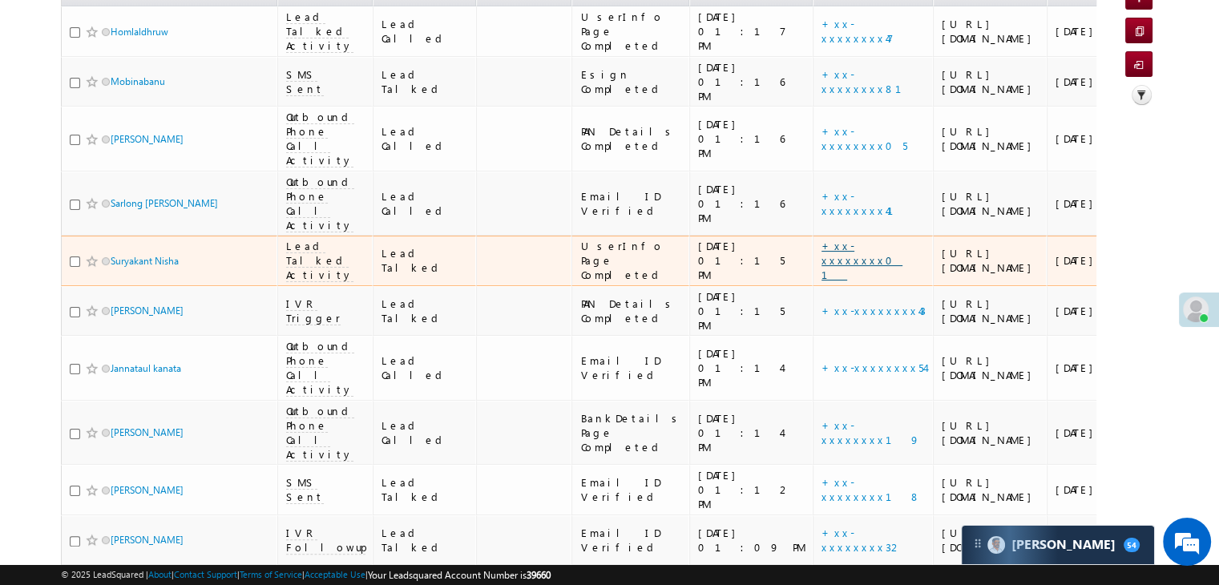
click at [822, 281] on link "+xx-xxxxxxxx01" at bounding box center [862, 260] width 81 height 42
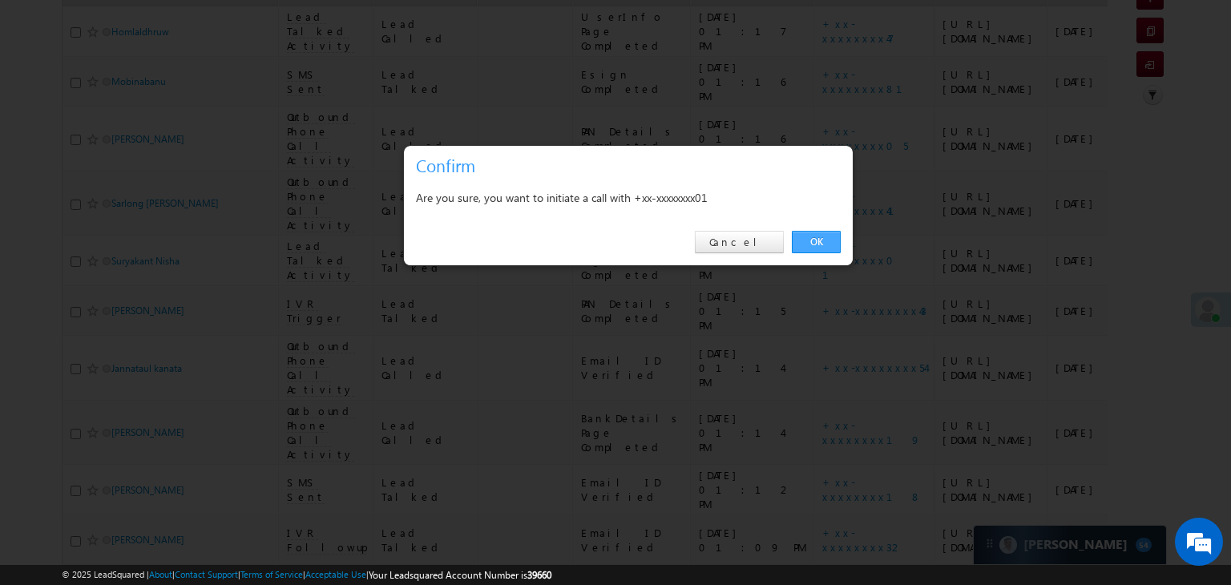
click at [821, 236] on link "OK" at bounding box center [816, 242] width 49 height 22
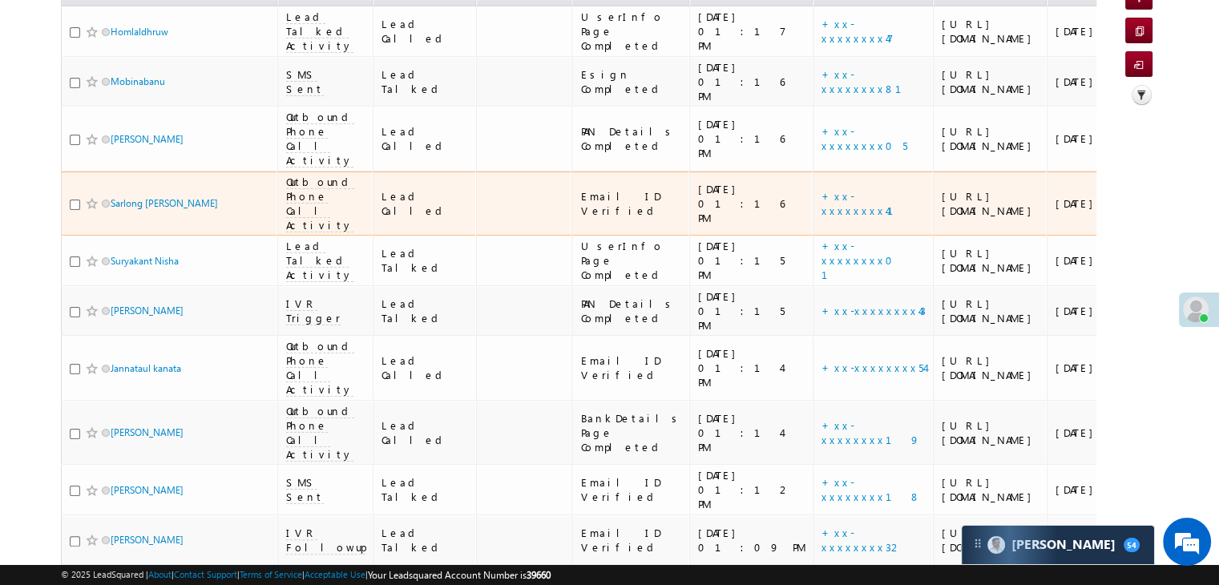
click at [942, 218] on div "[URL][DOMAIN_NAME]" at bounding box center [991, 203] width 98 height 29
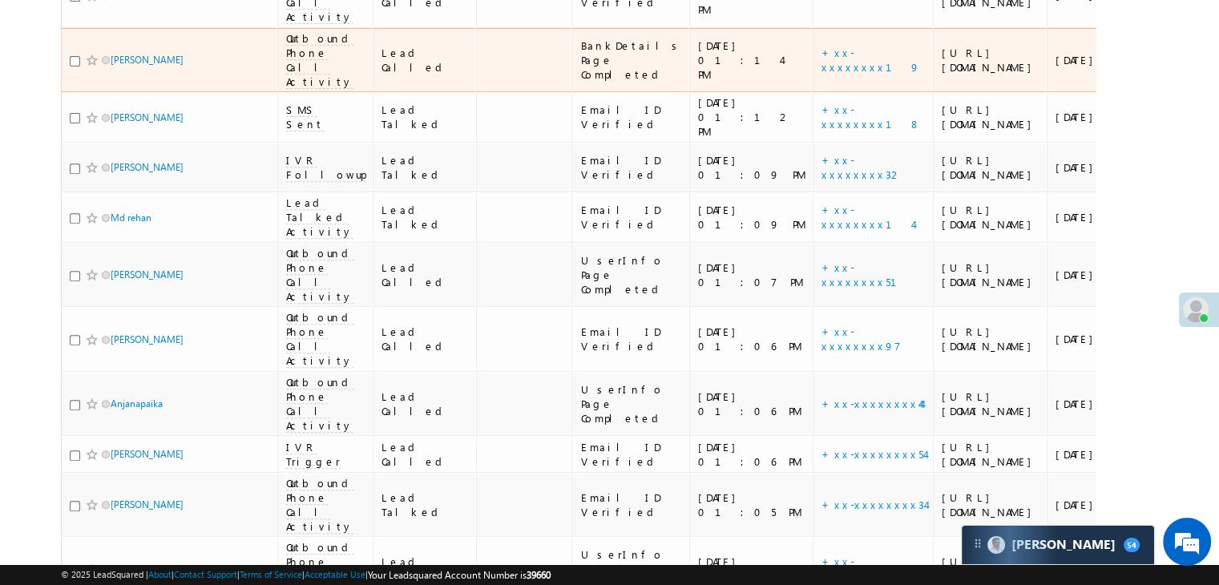
scroll to position [641, 0]
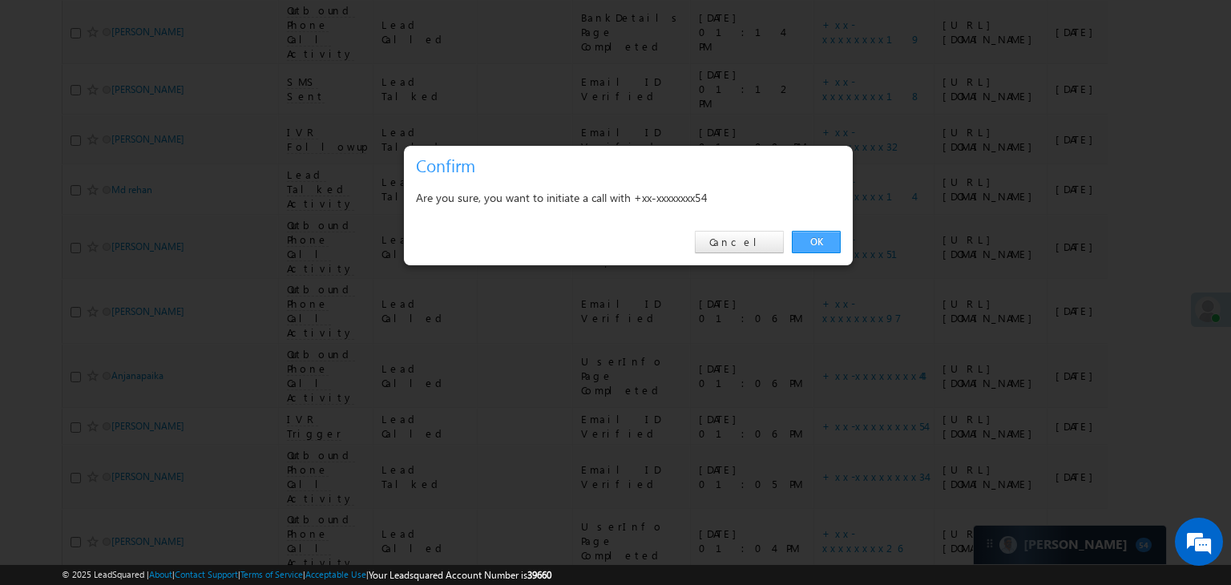
click at [820, 240] on link "OK" at bounding box center [816, 242] width 49 height 22
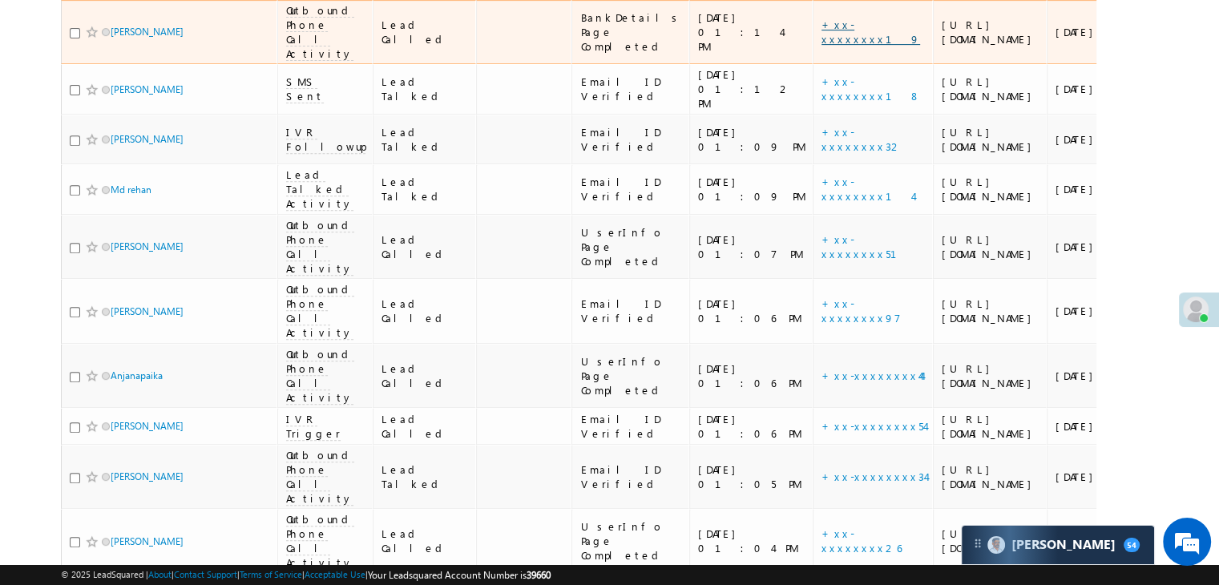
click at [822, 46] on link "+xx-xxxxxxxx19" at bounding box center [871, 32] width 99 height 28
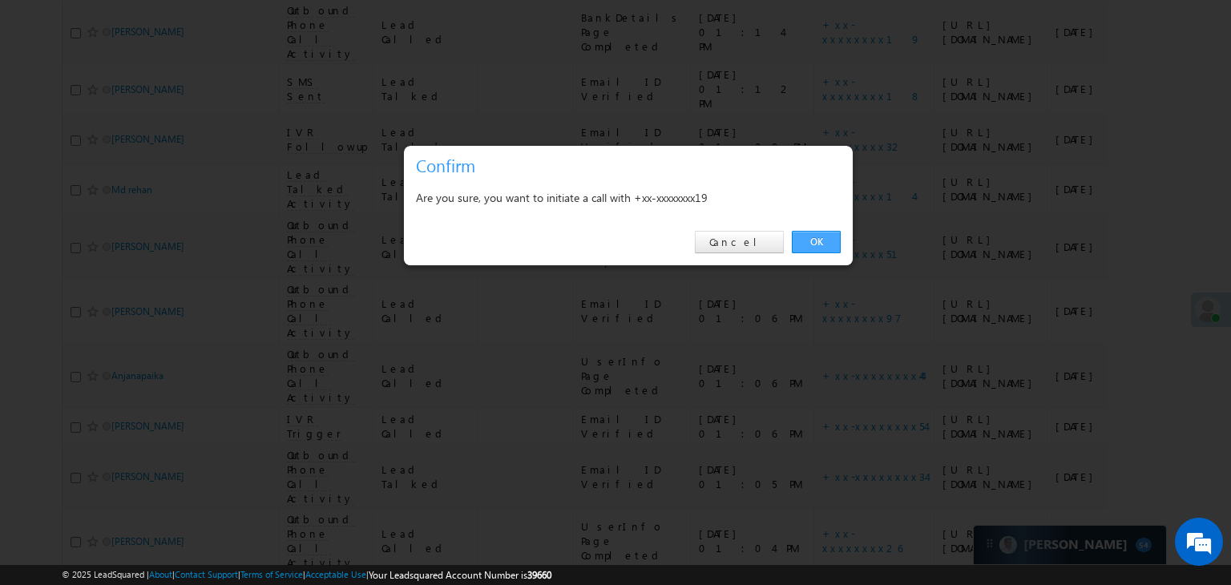
click at [810, 245] on link "OK" at bounding box center [816, 242] width 49 height 22
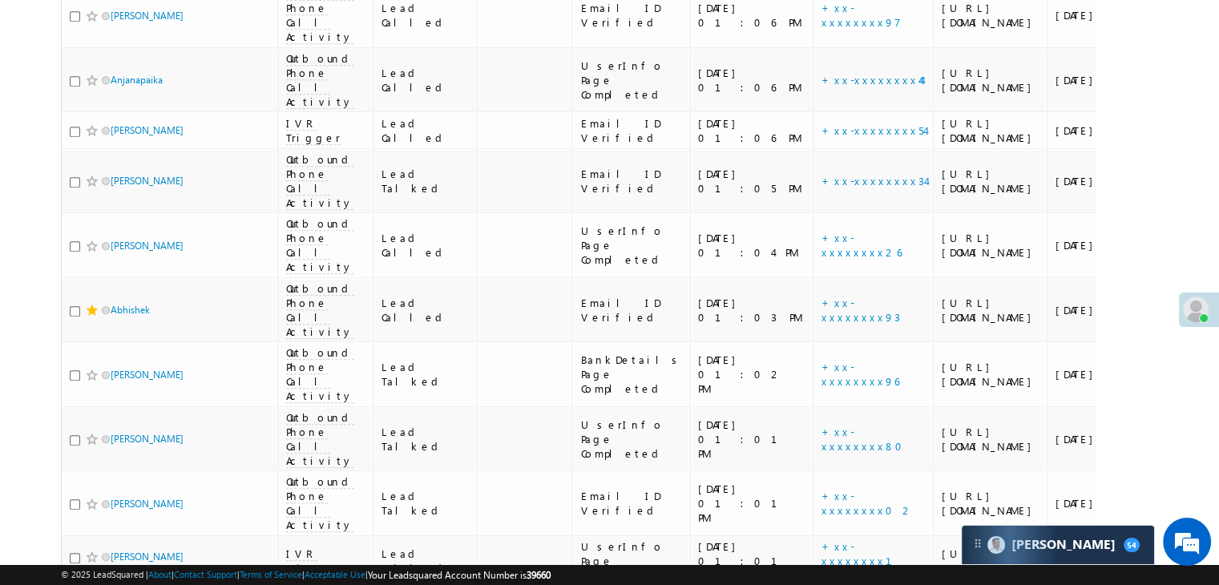
scroll to position [962, 0]
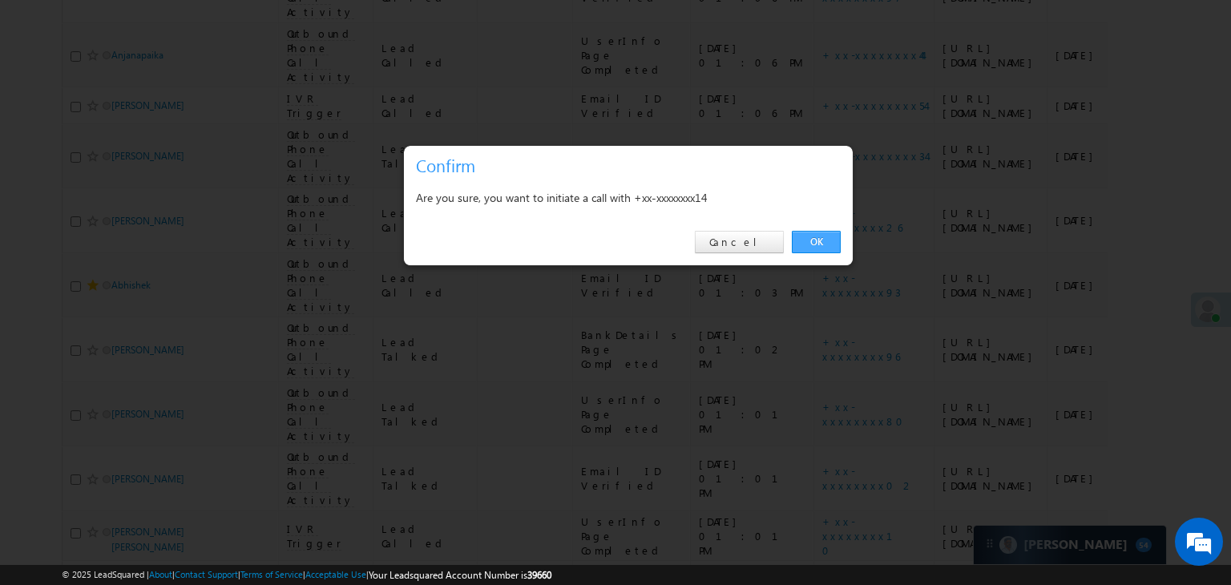
click at [822, 244] on link "OK" at bounding box center [816, 242] width 49 height 22
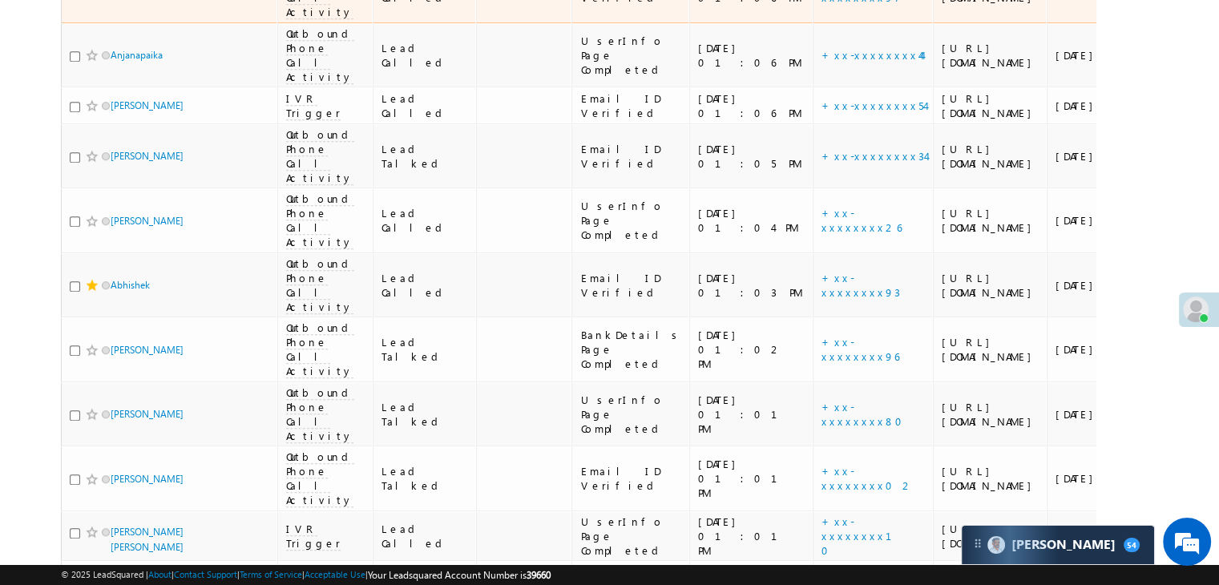
scroll to position [1122, 0]
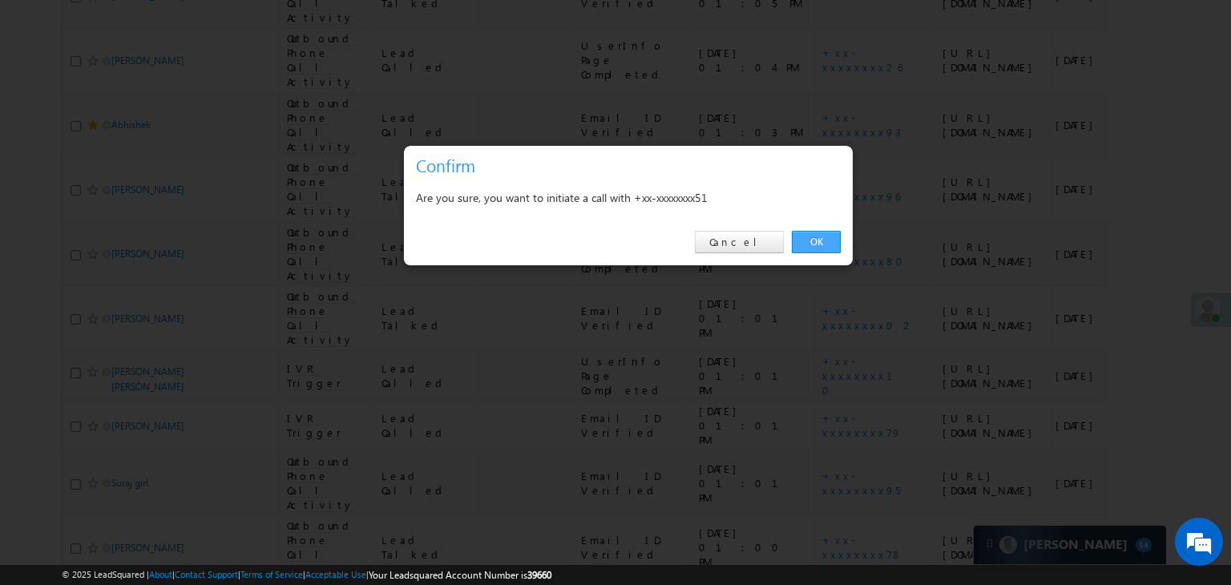
click at [802, 243] on link "OK" at bounding box center [816, 242] width 49 height 22
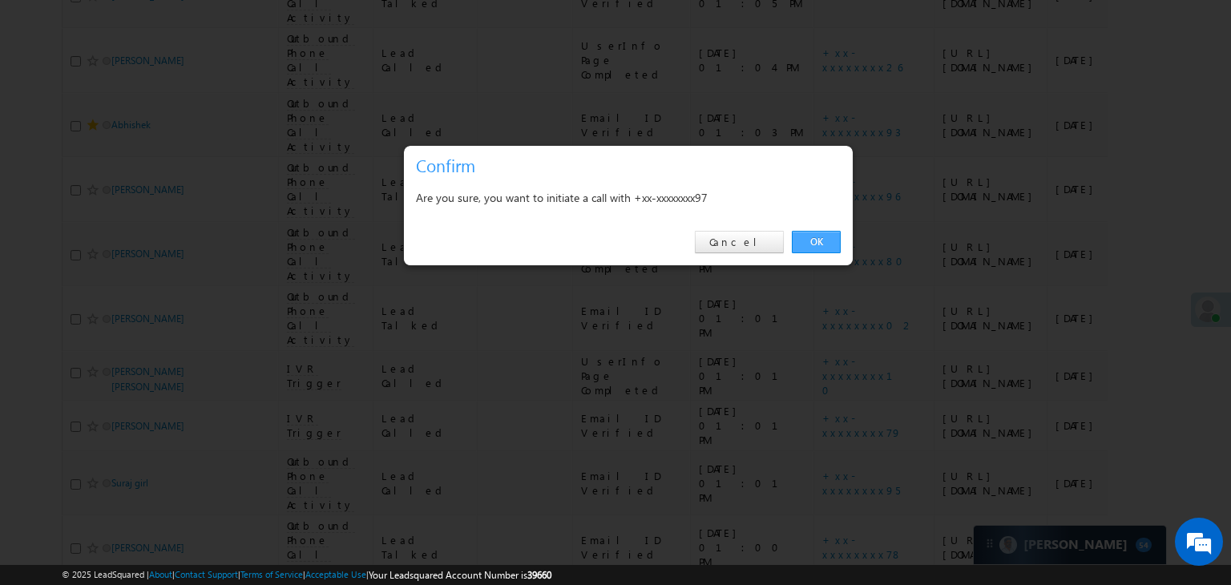
click at [802, 251] on link "OK" at bounding box center [816, 242] width 49 height 22
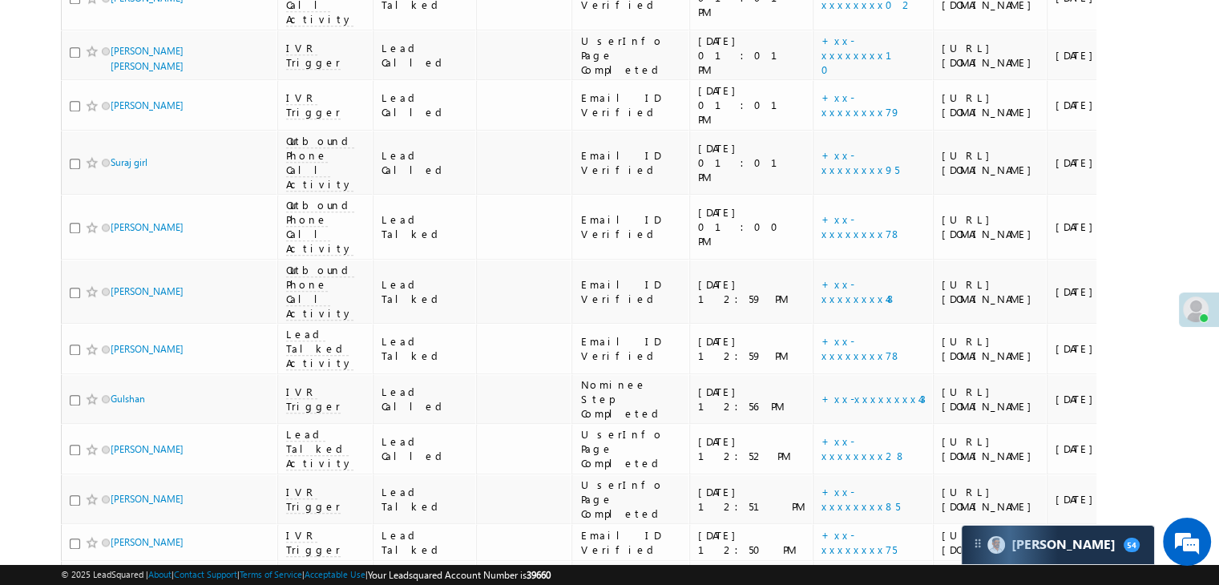
scroll to position [1523, 0]
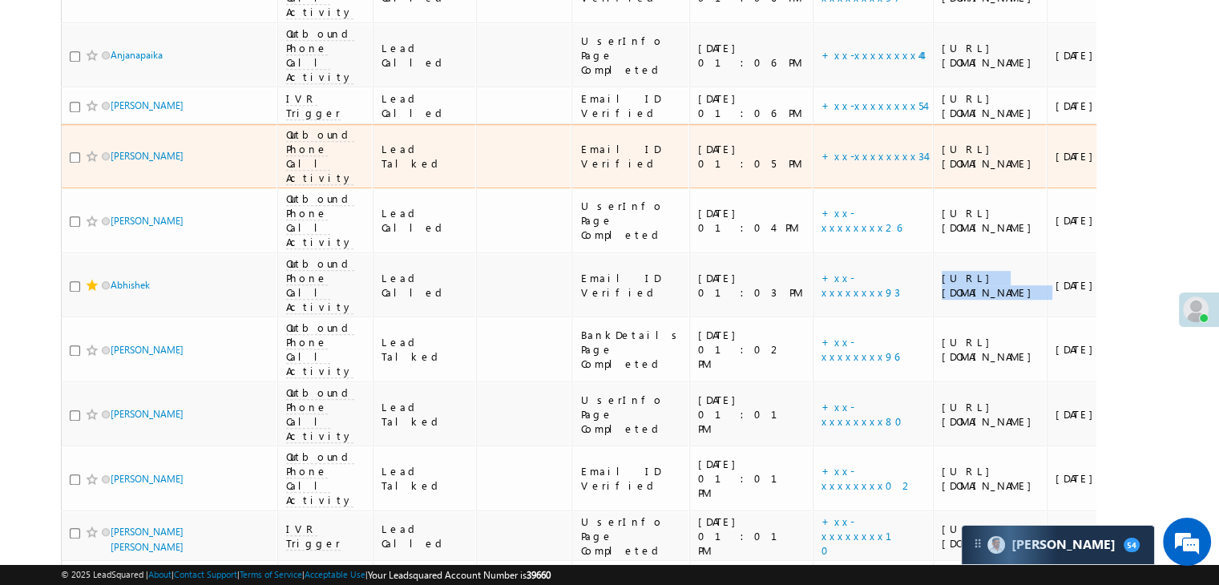
scroll to position [1363, 0]
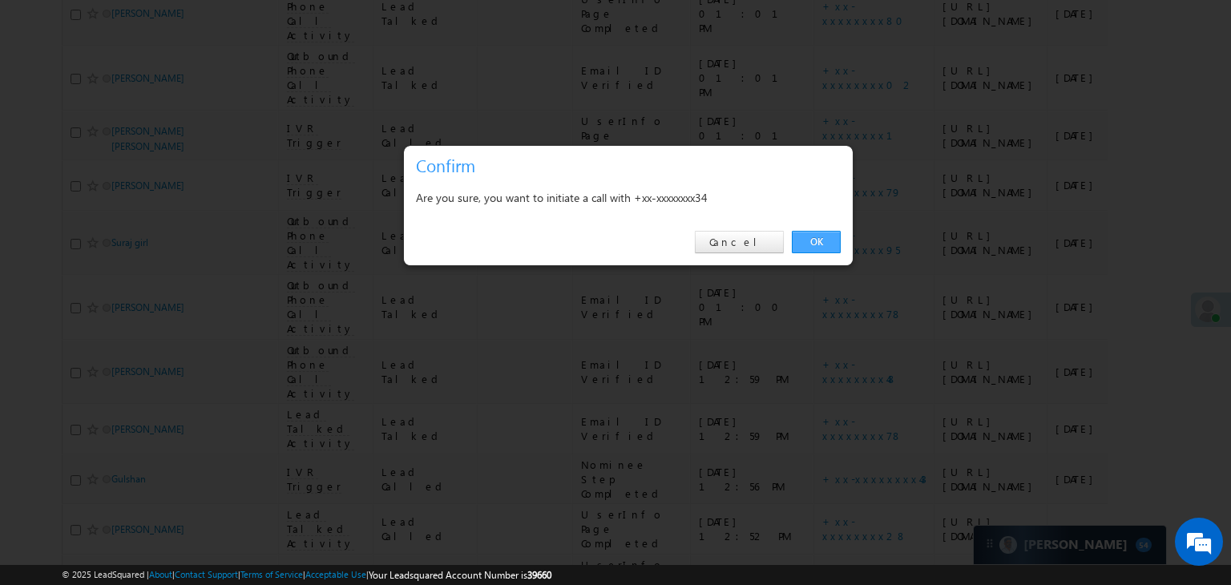
click at [810, 245] on link "OK" at bounding box center [816, 242] width 49 height 22
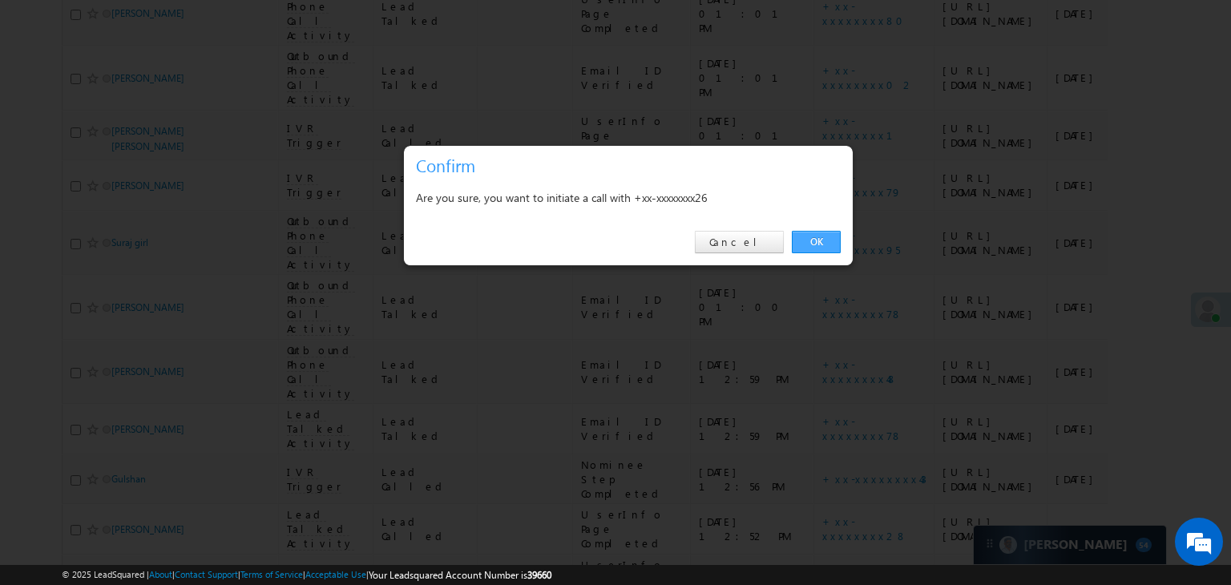
click at [821, 238] on link "OK" at bounding box center [816, 242] width 49 height 22
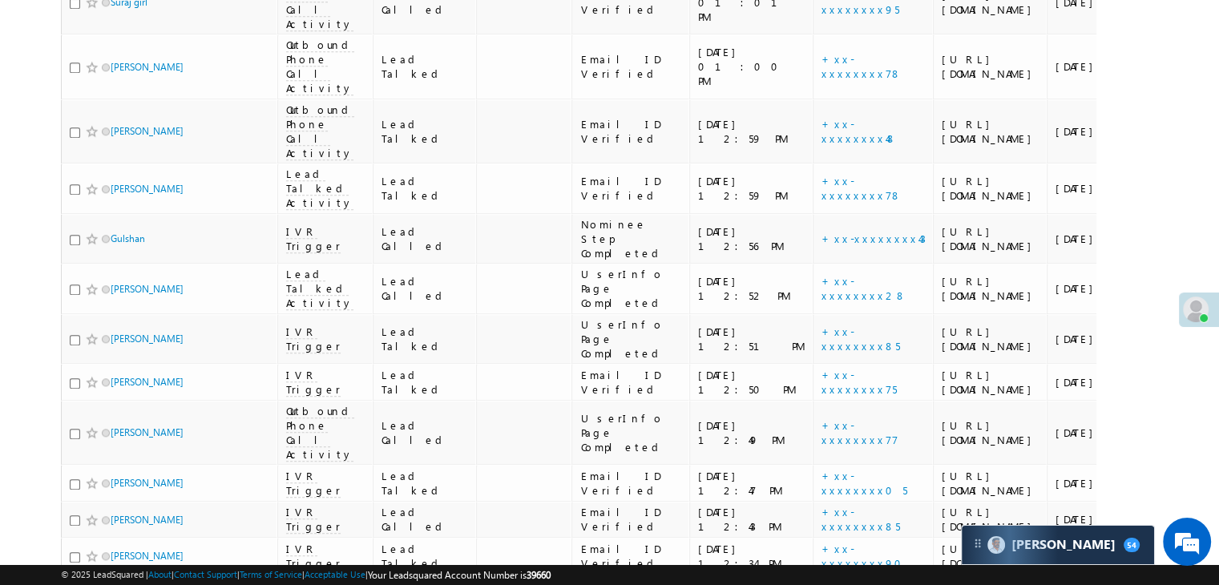
scroll to position [1764, 0]
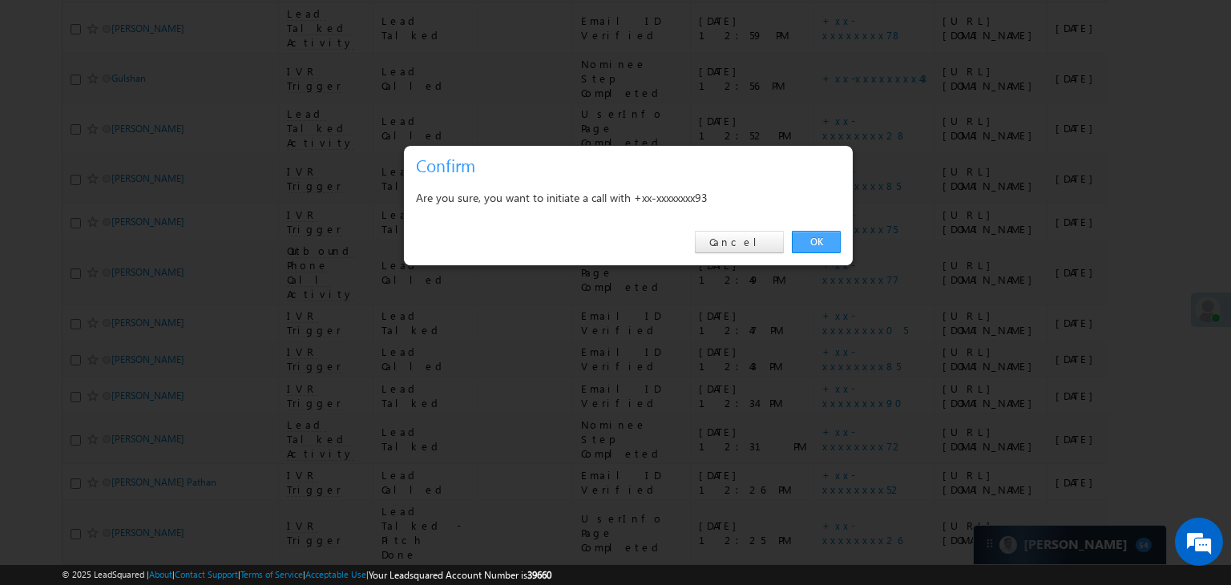
click at [823, 244] on link "OK" at bounding box center [816, 242] width 49 height 22
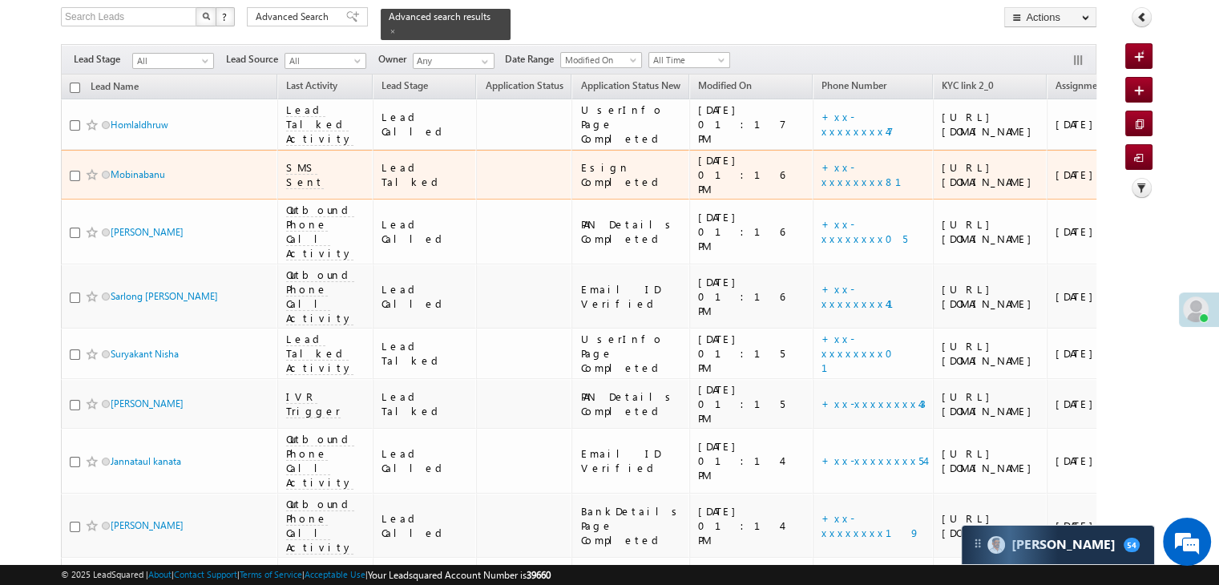
scroll to position [0, 0]
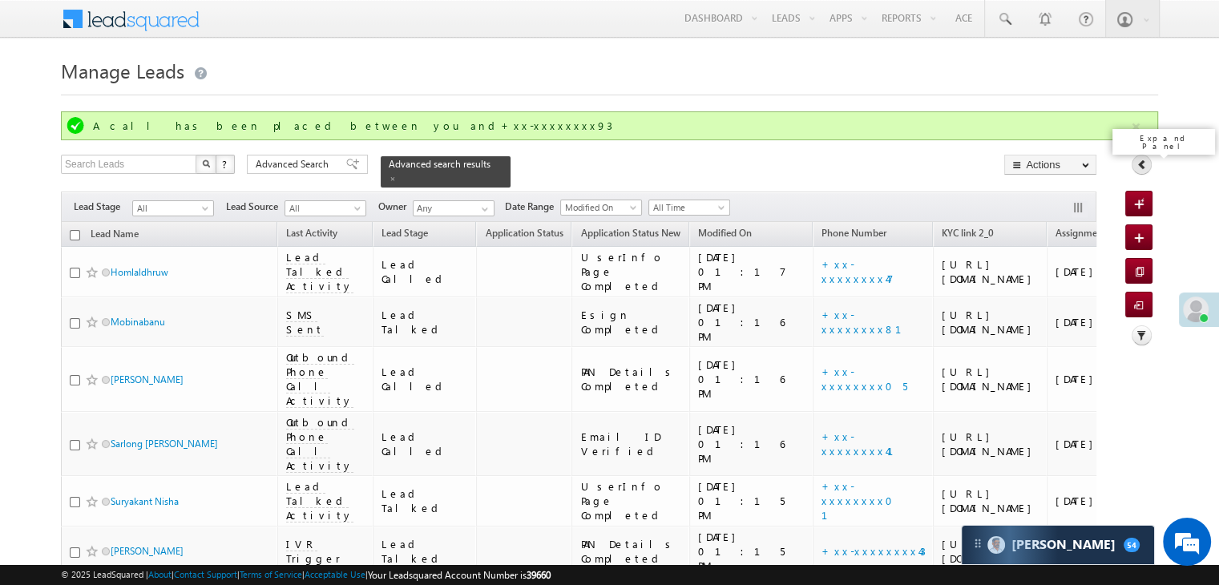
click at [1147, 167] on icon at bounding box center [1142, 164] width 11 height 11
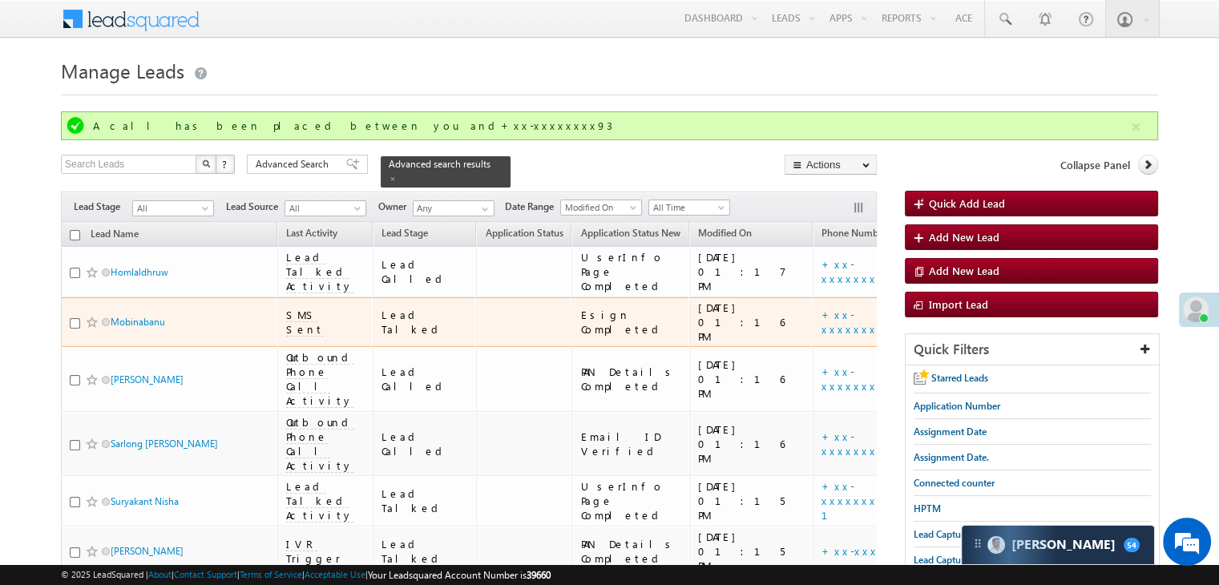
scroll to position [160, 0]
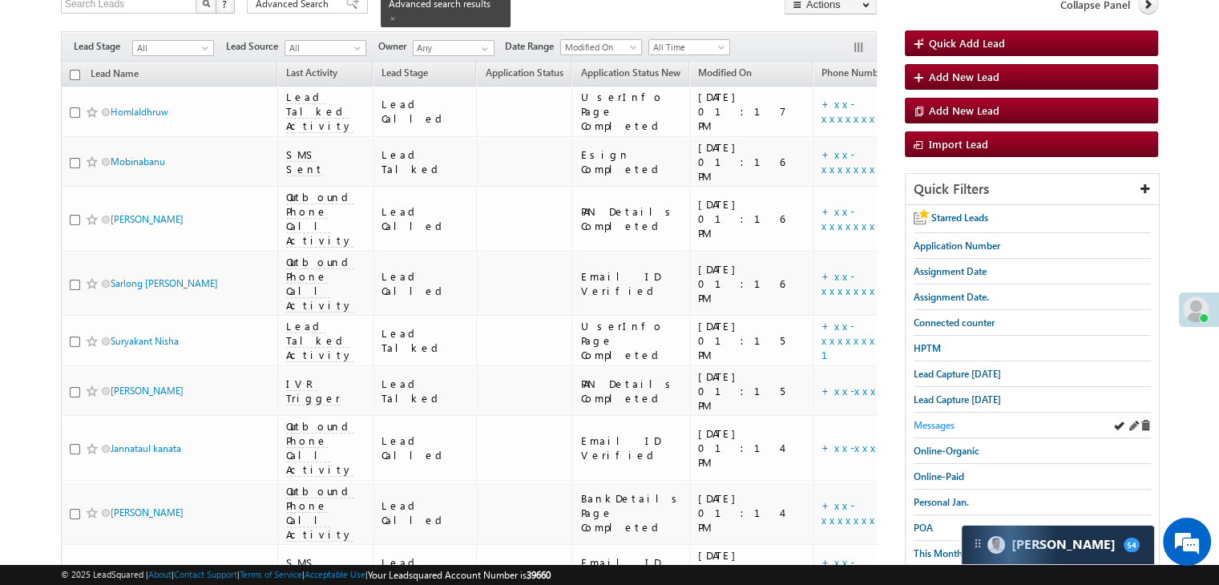
click at [933, 422] on span "Messages" at bounding box center [934, 425] width 41 height 12
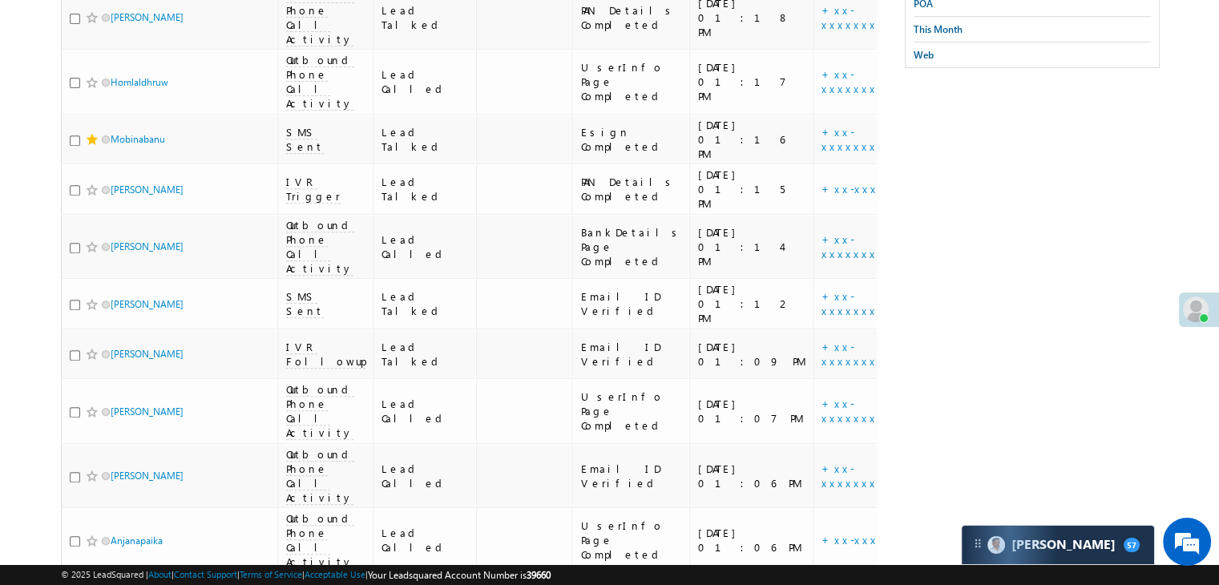
scroll to position [80, 0]
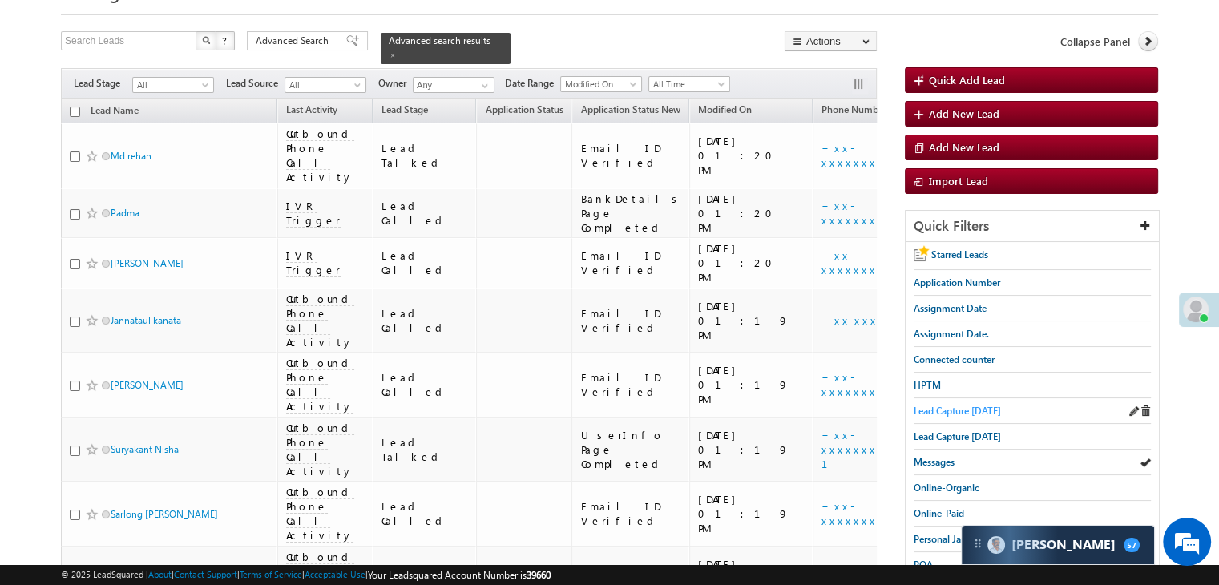
click at [964, 406] on span "Lead Capture [DATE]" at bounding box center [957, 411] width 87 height 12
